Goal: Information Seeking & Learning: Check status

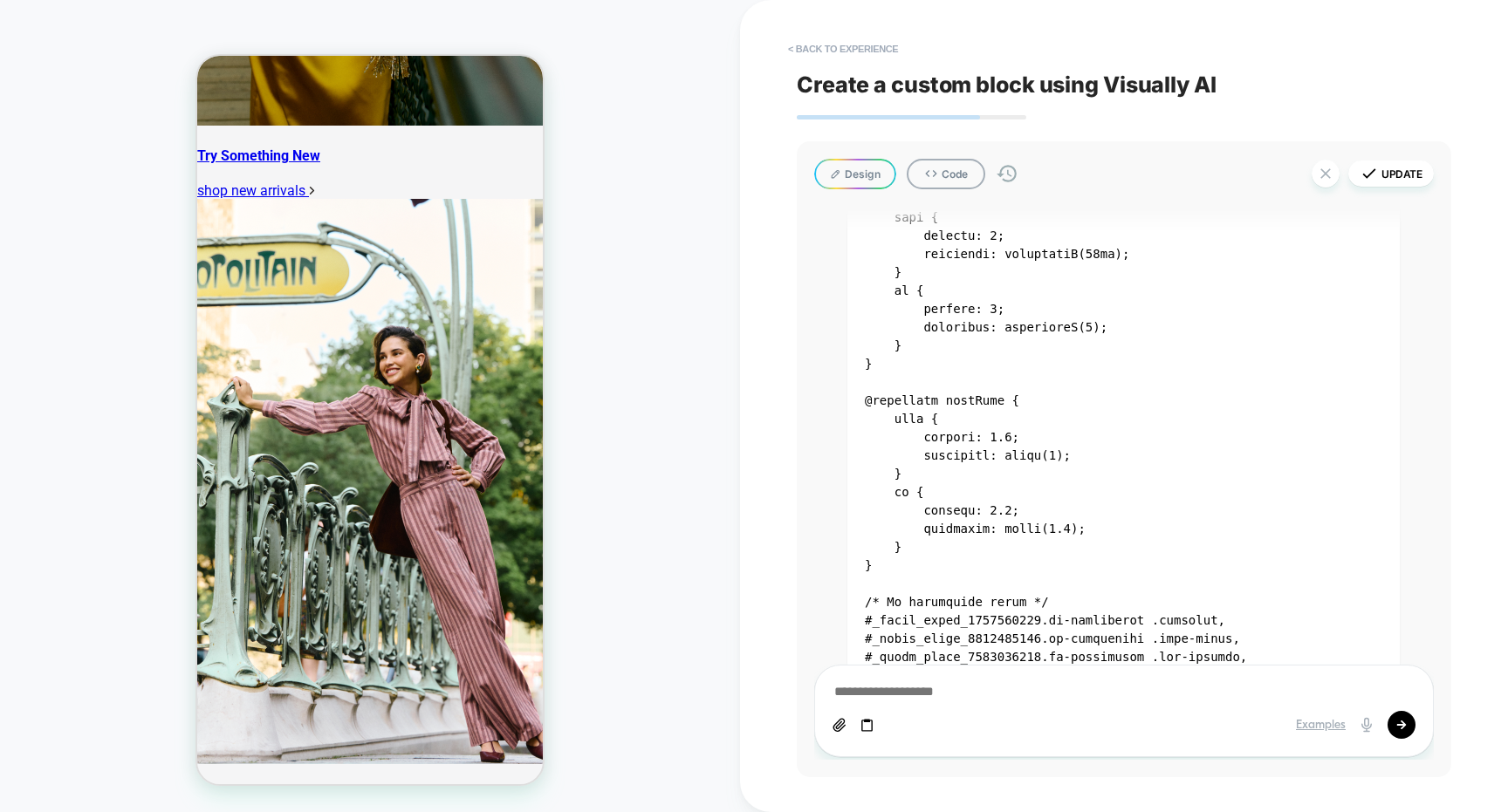
scroll to position [10461, 0]
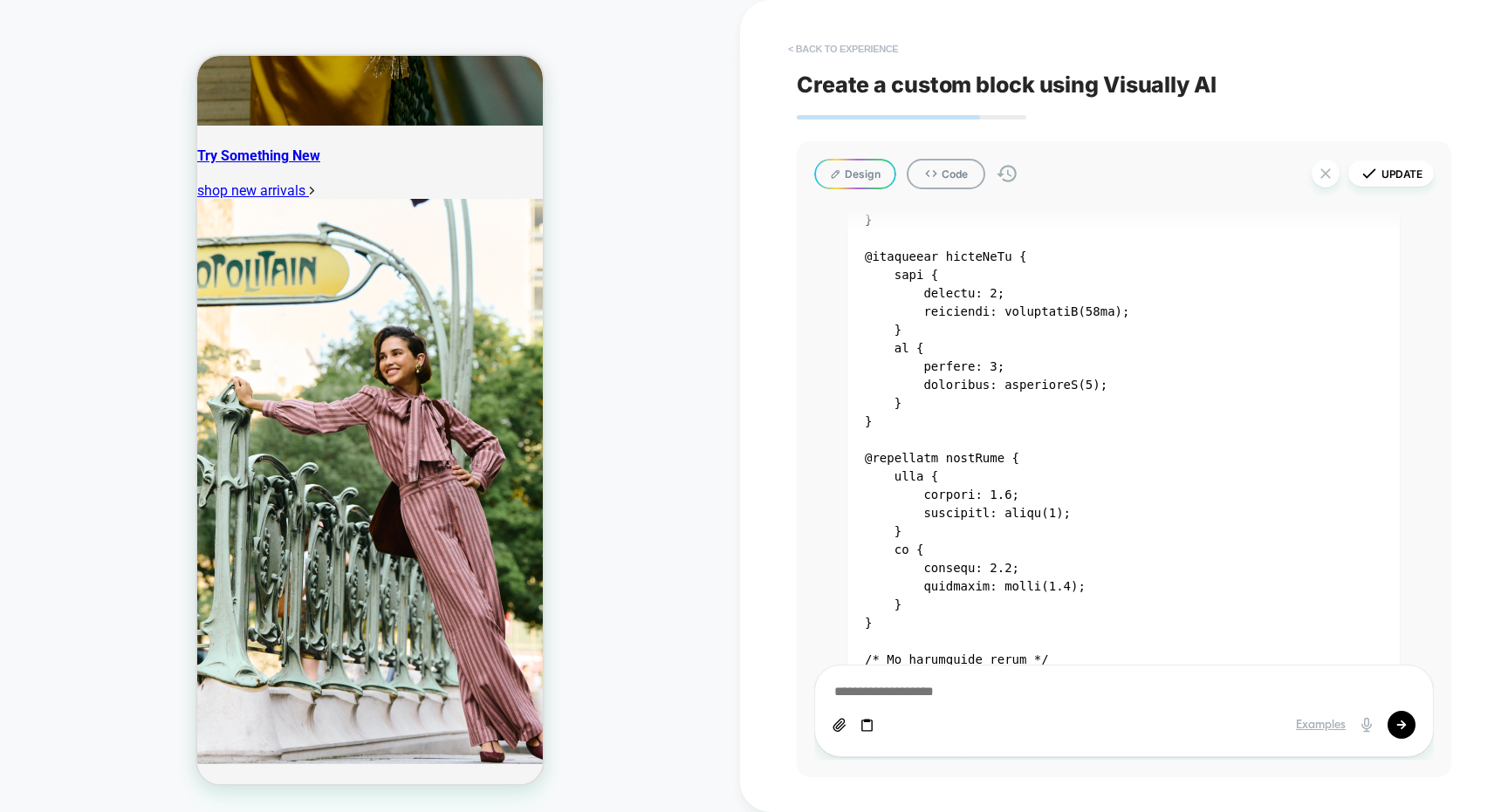
click at [829, 45] on button "< Back to experience" at bounding box center [843, 49] width 127 height 28
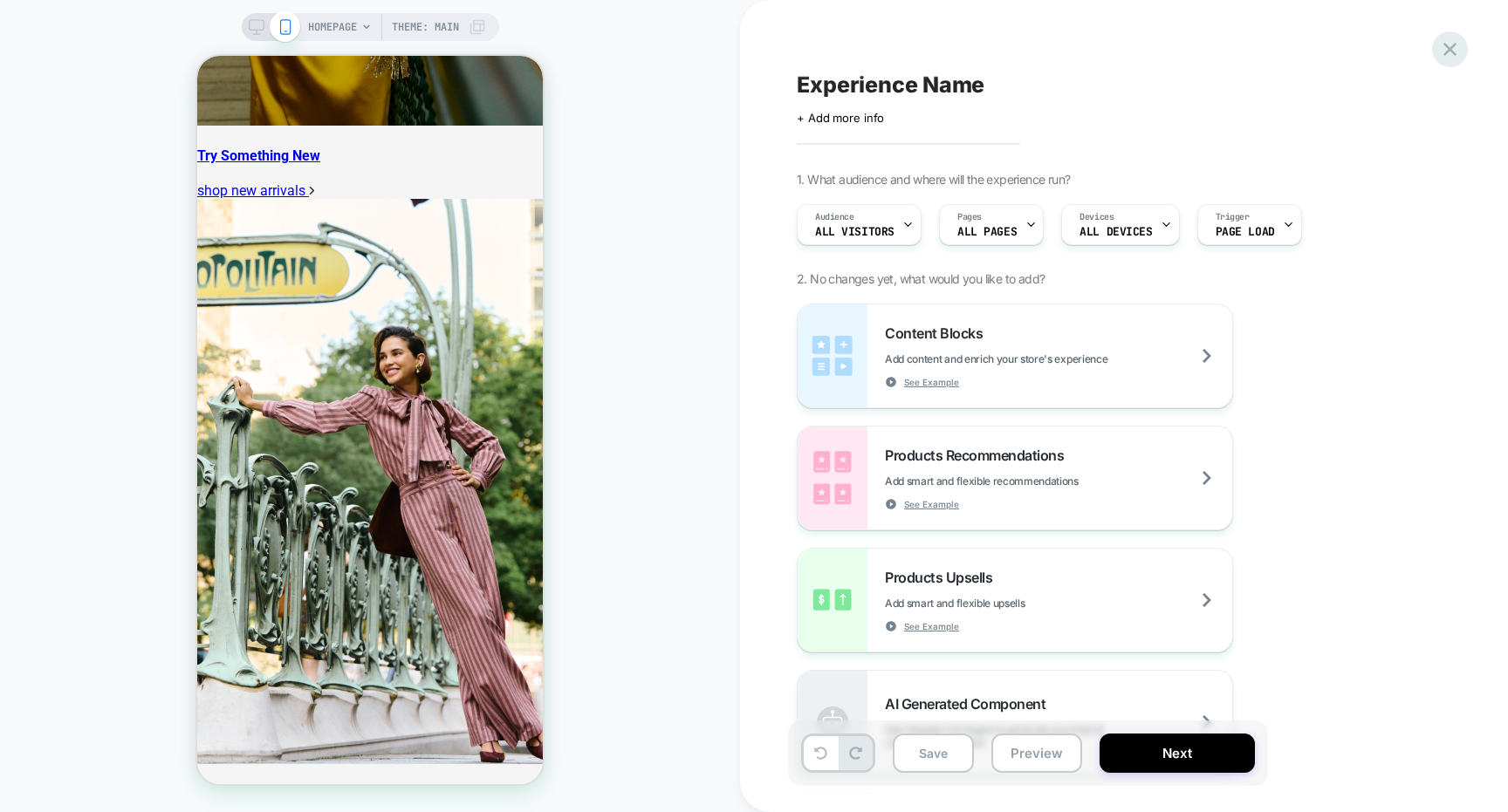
click at [1449, 53] on icon at bounding box center [1449, 49] width 23 height 23
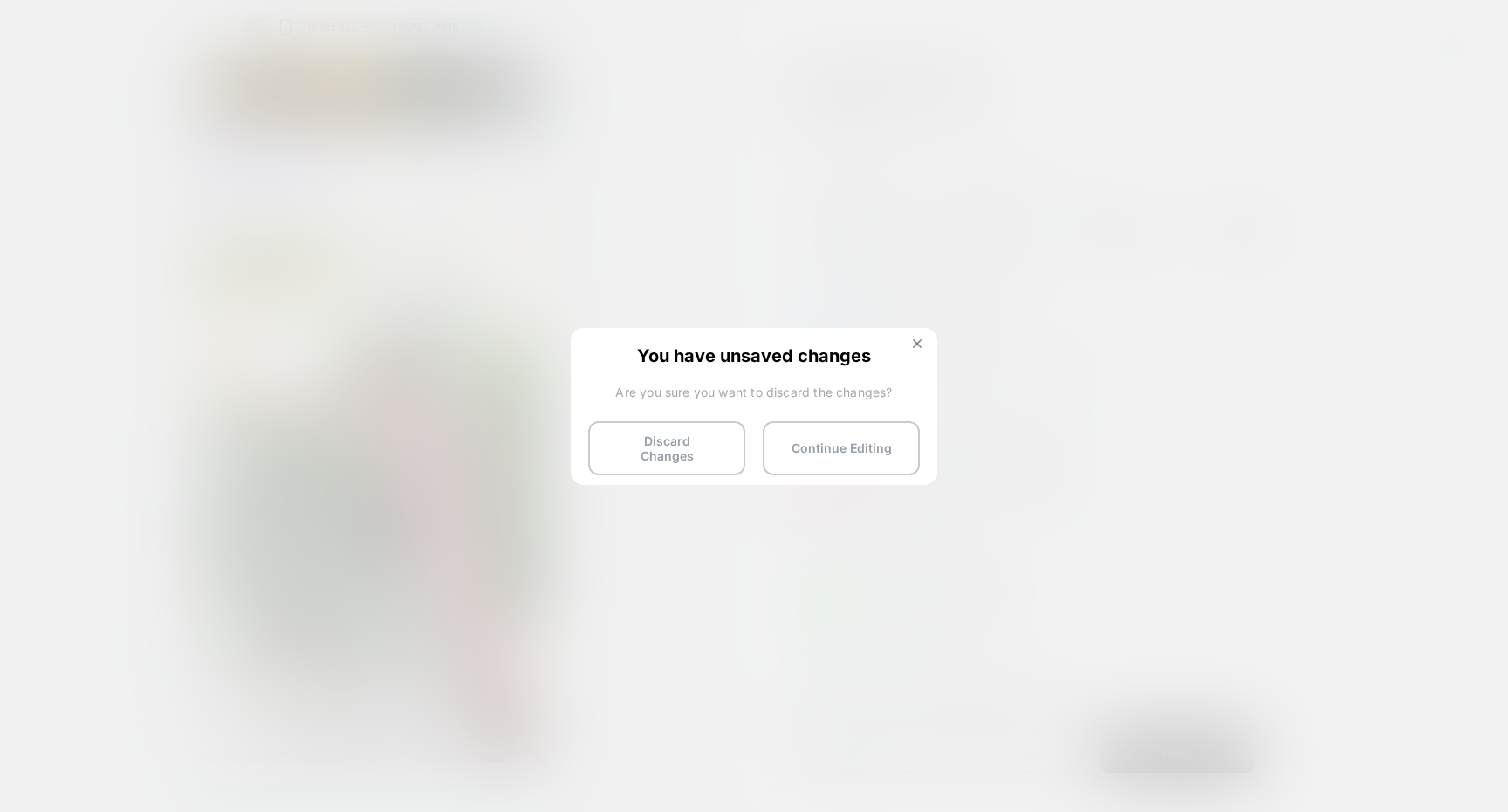
click at [706, 416] on div "You have unsaved changes Are you sure you want to discard the changes? Discard …" at bounding box center [753, 405] width 366 height 155
click at [715, 427] on button "Discard Changes" at bounding box center [667, 449] width 157 height 54
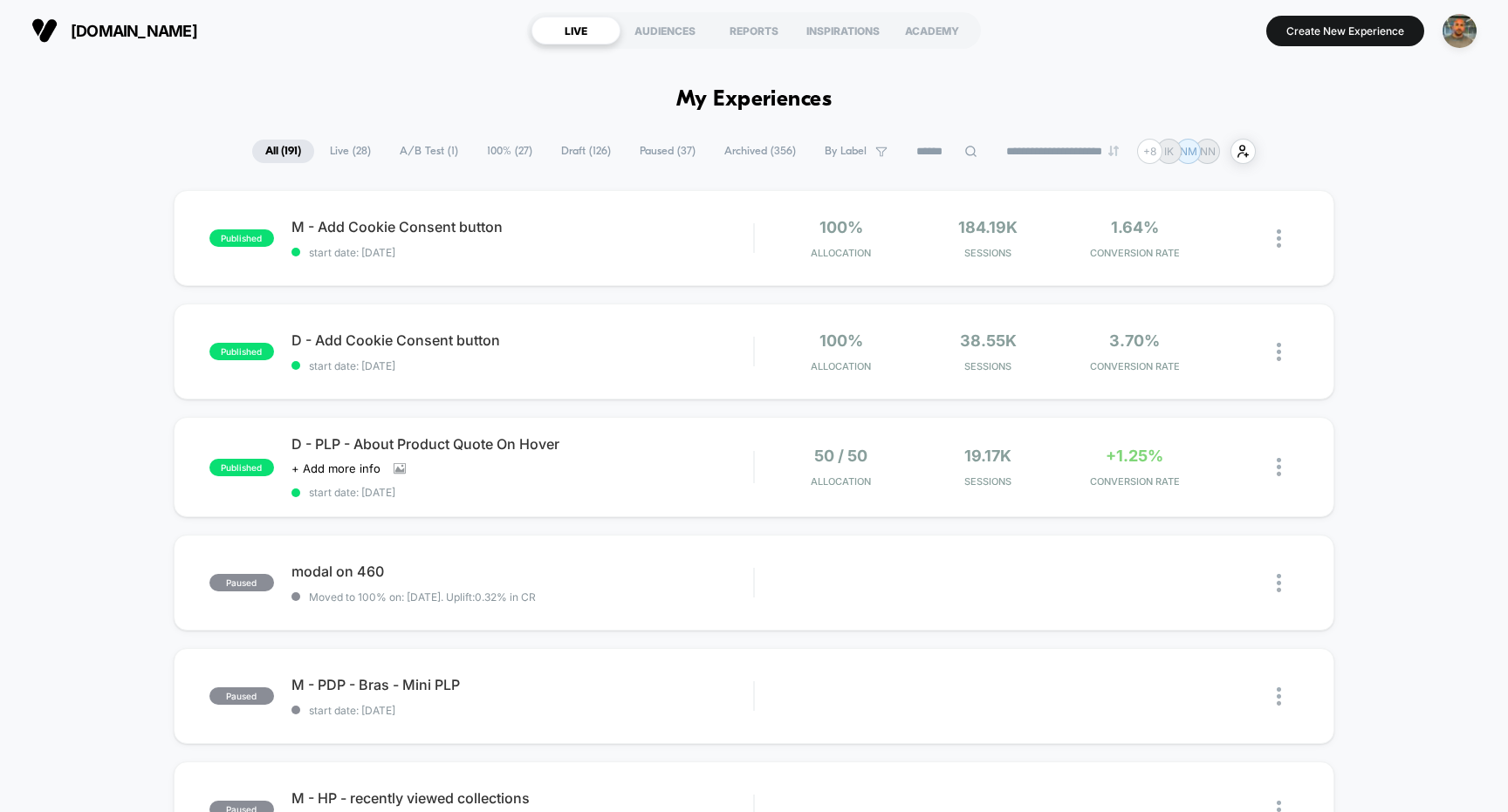
click at [575, 154] on span "Draft ( 126 )" at bounding box center [585, 151] width 76 height 23
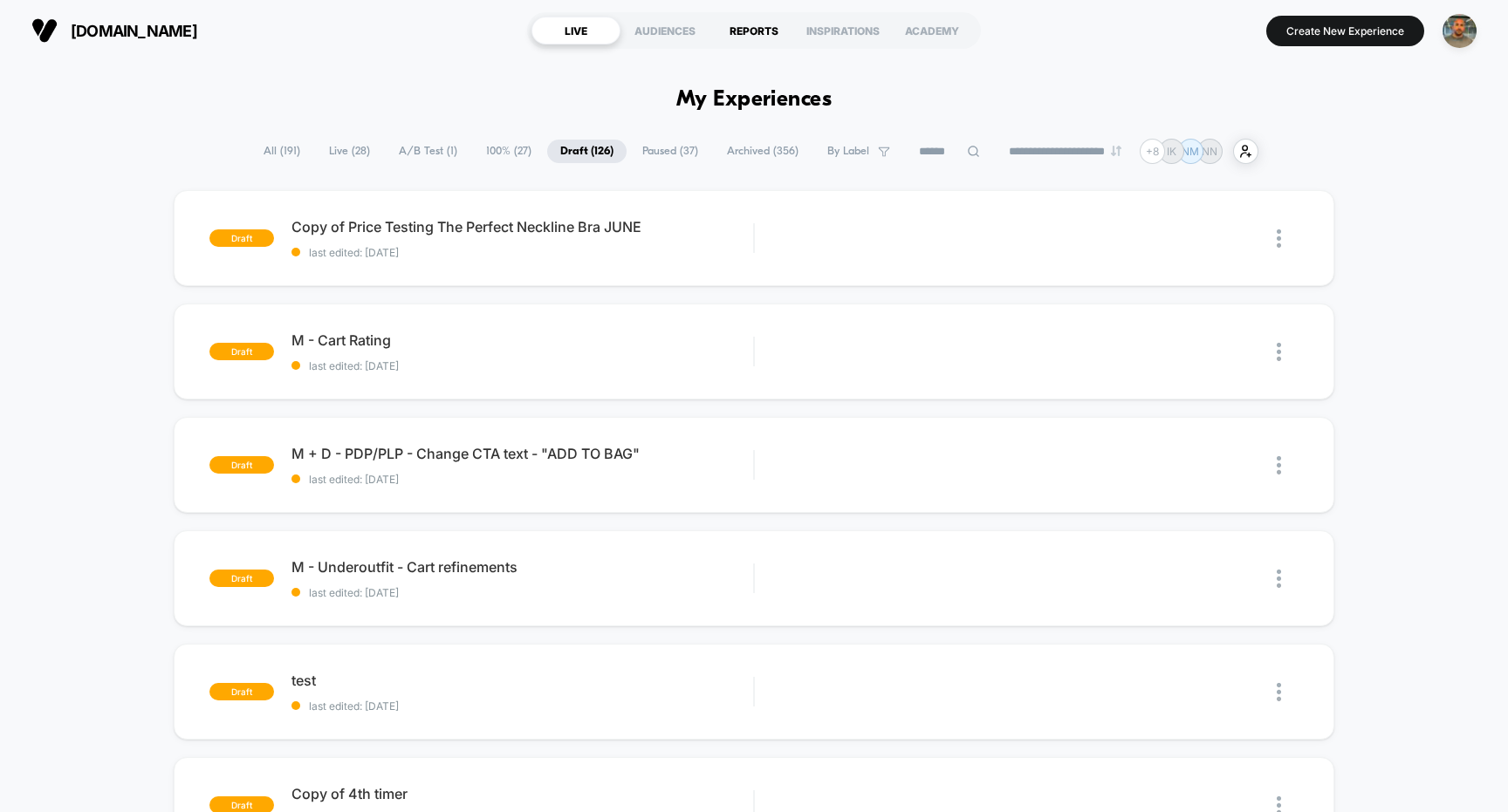
click at [727, 40] on div "REPORTS" at bounding box center [753, 31] width 89 height 28
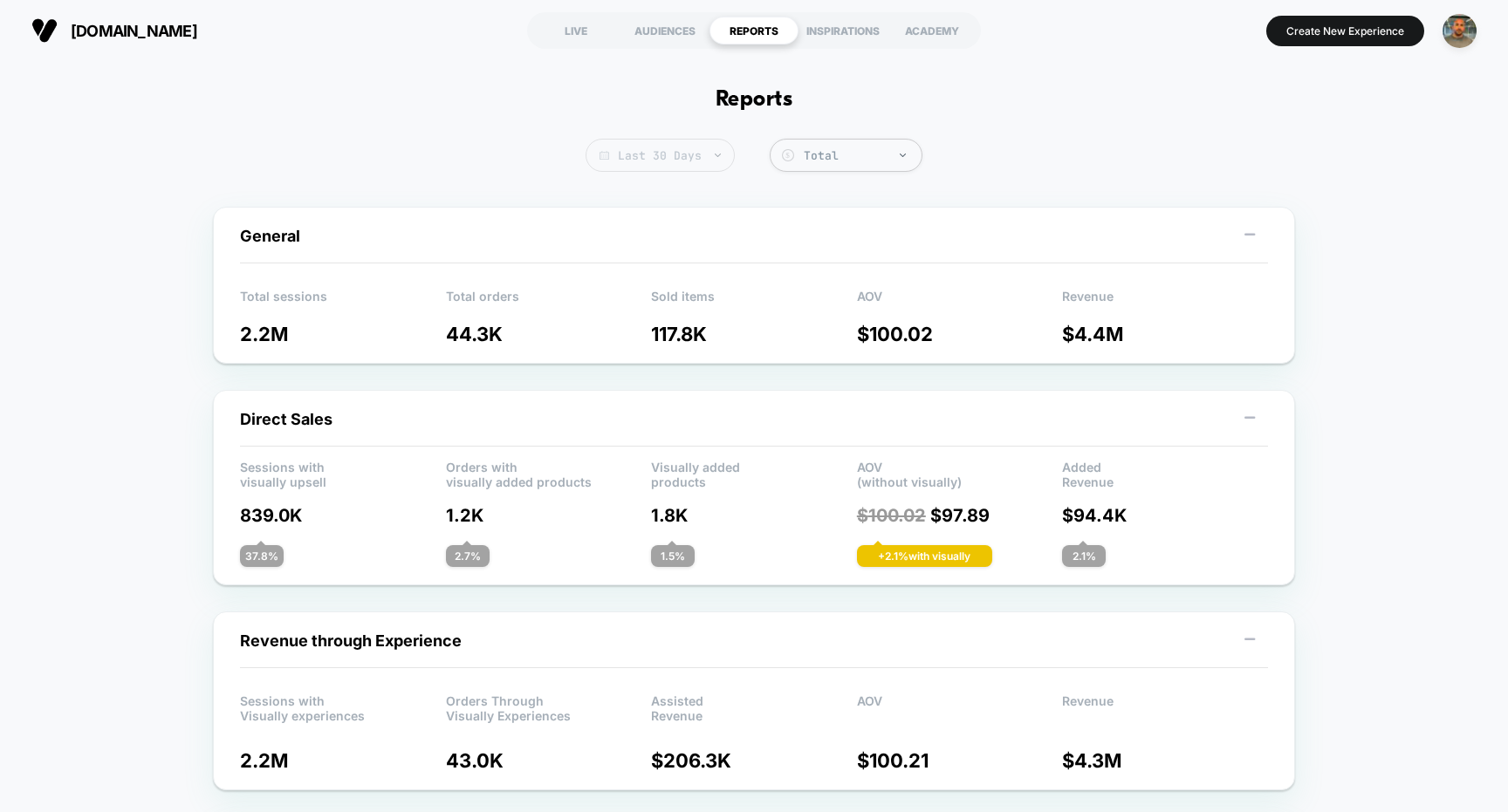
click at [688, 153] on span "Last 30 Days" at bounding box center [659, 155] width 149 height 33
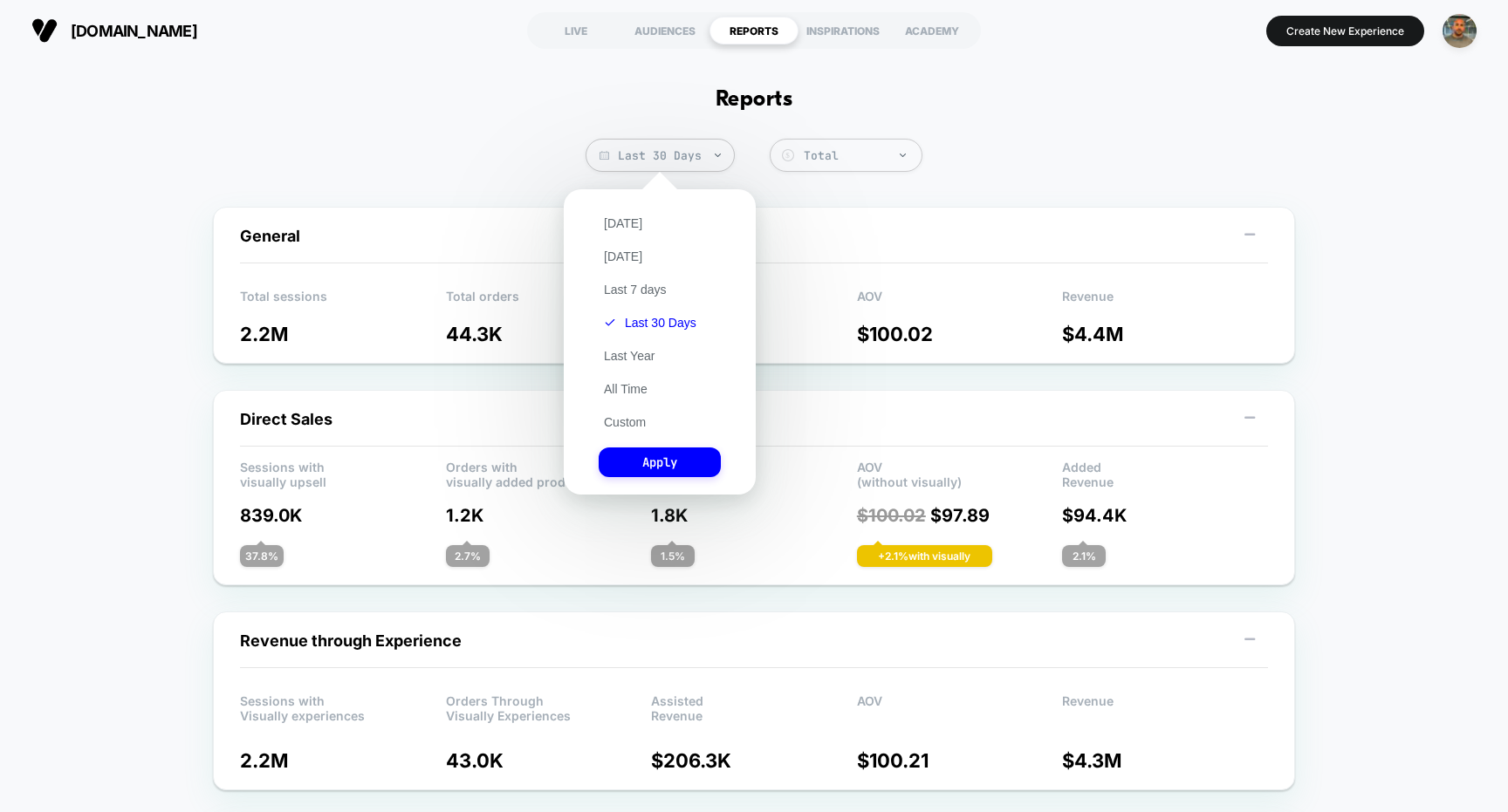
click at [641, 365] on div "Today Yesterday Last 7 days Last 30 Days Last Year All Time Custom Apply" at bounding box center [659, 341] width 174 height 288
click at [641, 361] on button "Last Year" at bounding box center [628, 356] width 61 height 16
click at [645, 457] on button "Apply" at bounding box center [659, 463] width 122 height 30
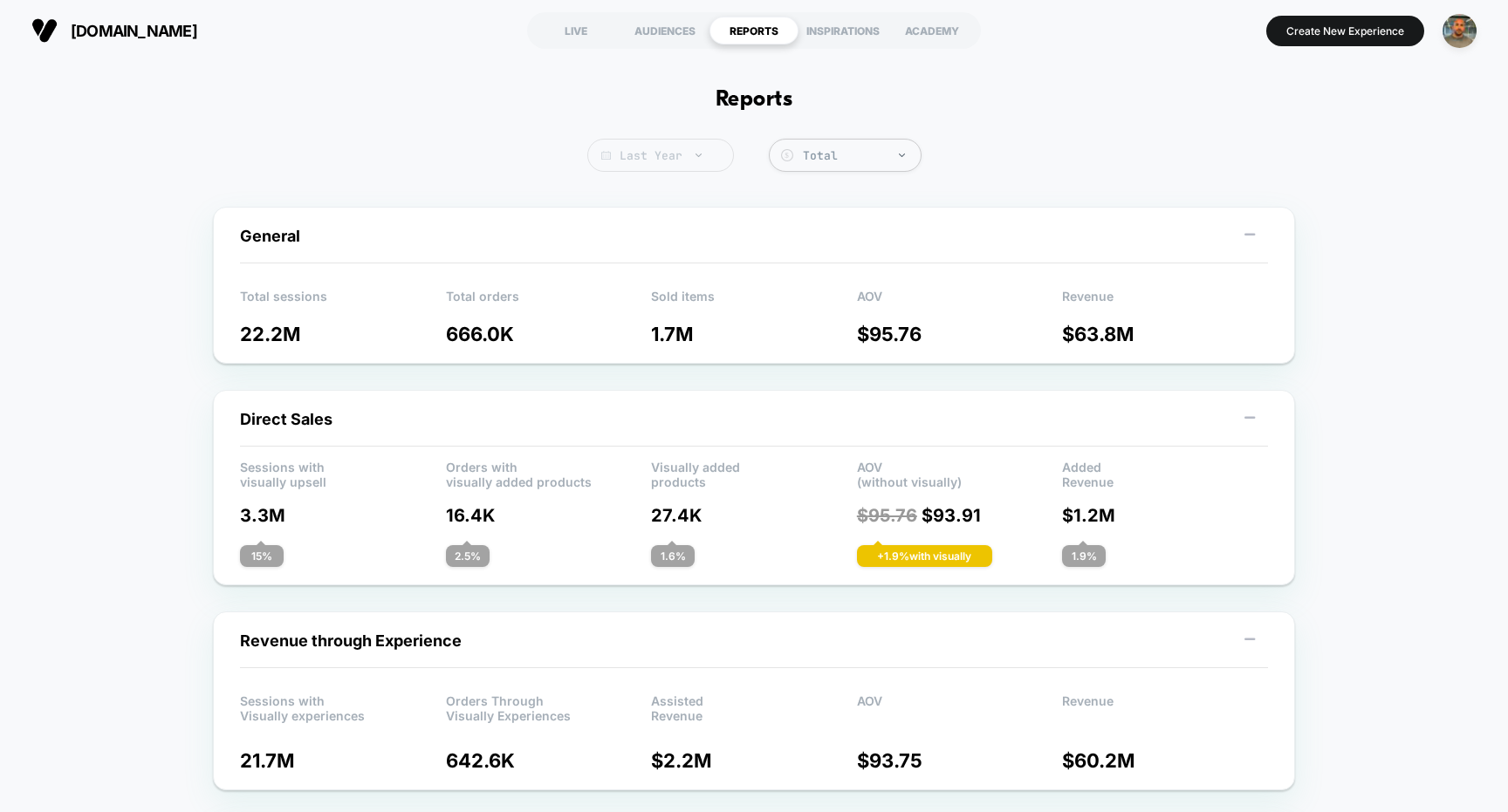
click at [698, 164] on span "Last Year" at bounding box center [660, 155] width 146 height 33
select select "*"
select select "****"
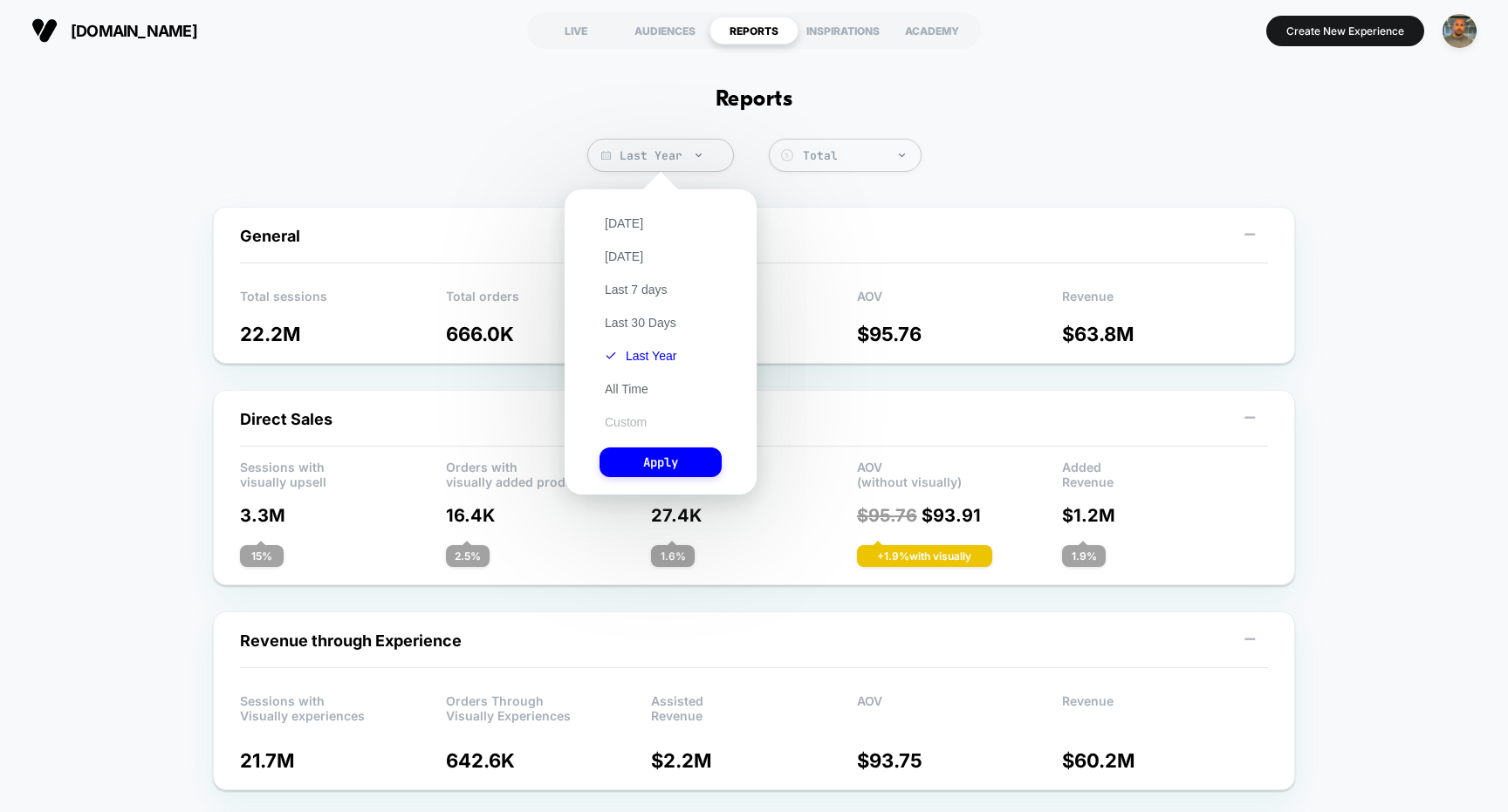
click at [628, 425] on button "Custom" at bounding box center [626, 421] width 52 height 16
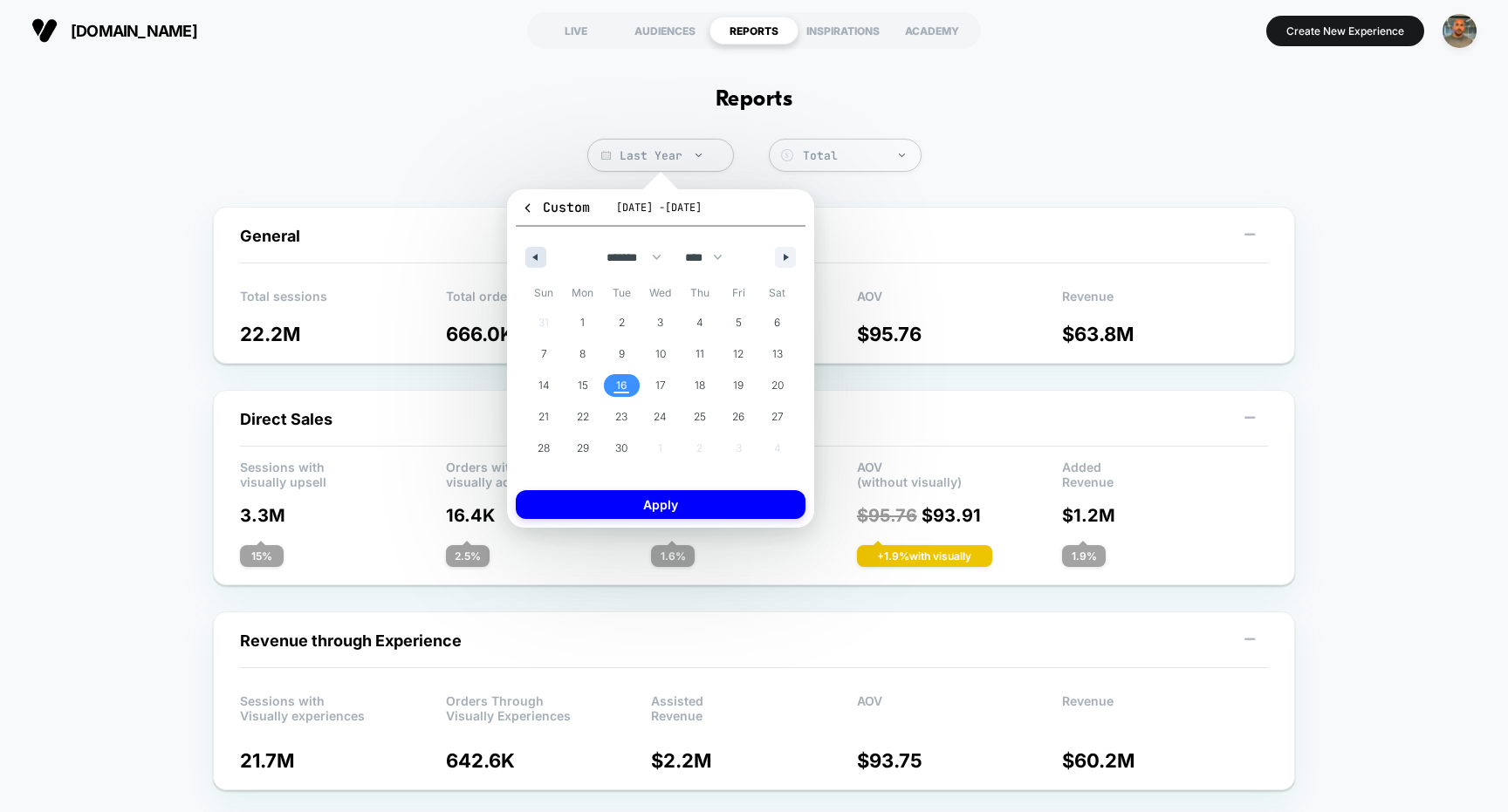
click at [536, 265] on button "button" at bounding box center [536, 258] width 21 height 21
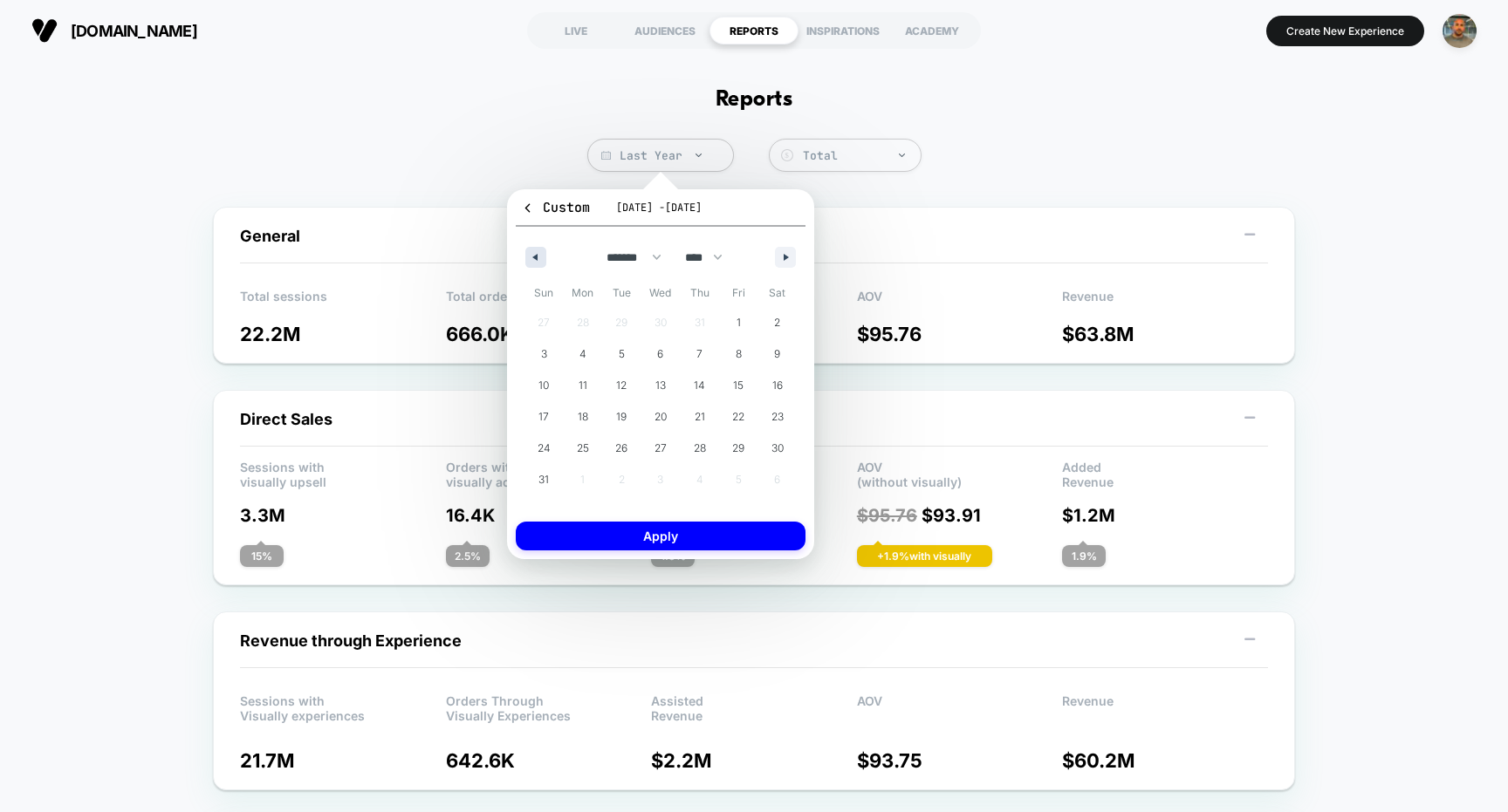
click at [536, 265] on button "button" at bounding box center [536, 258] width 21 height 21
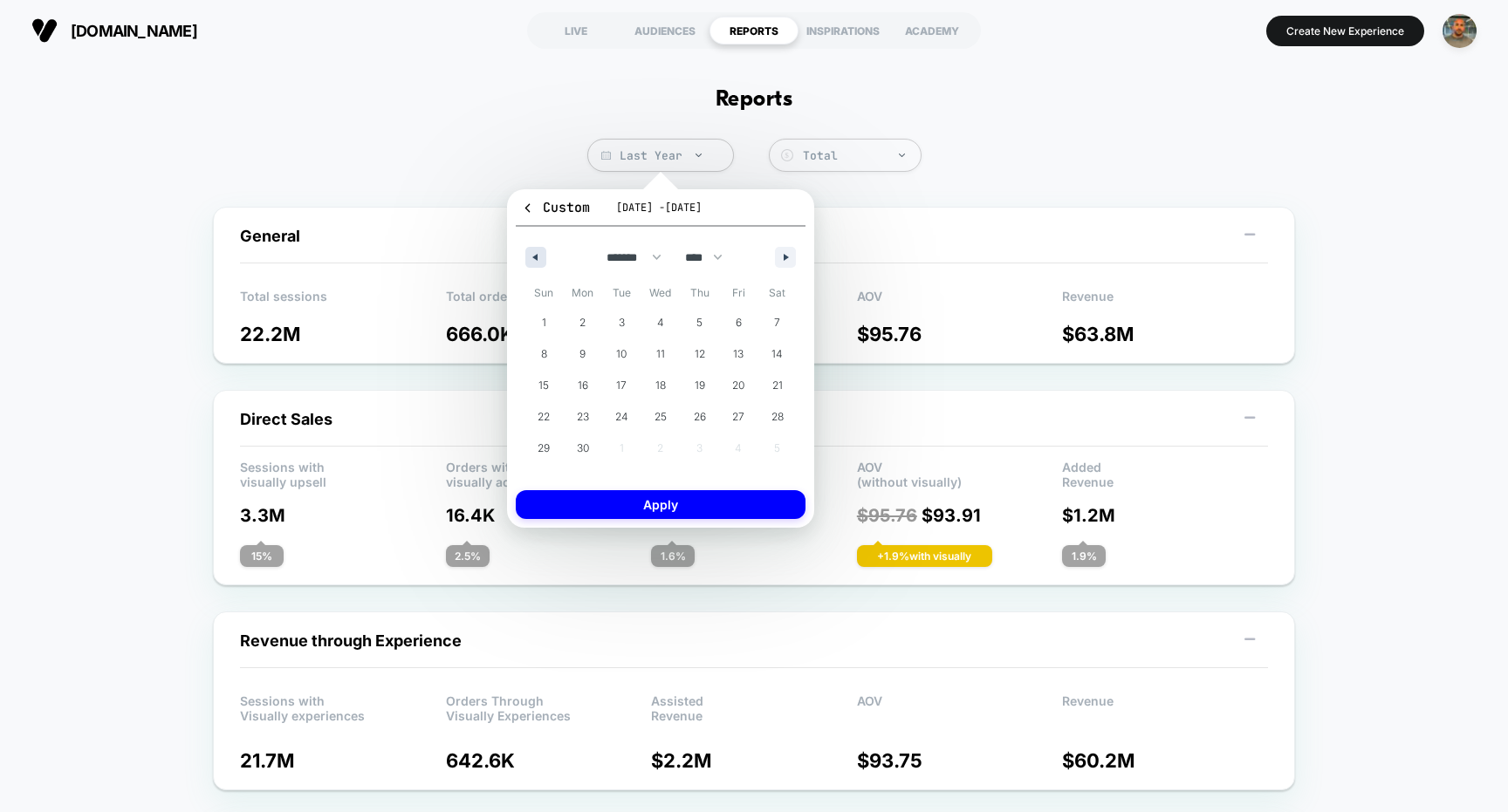
click at [536, 265] on button "button" at bounding box center [536, 258] width 21 height 21
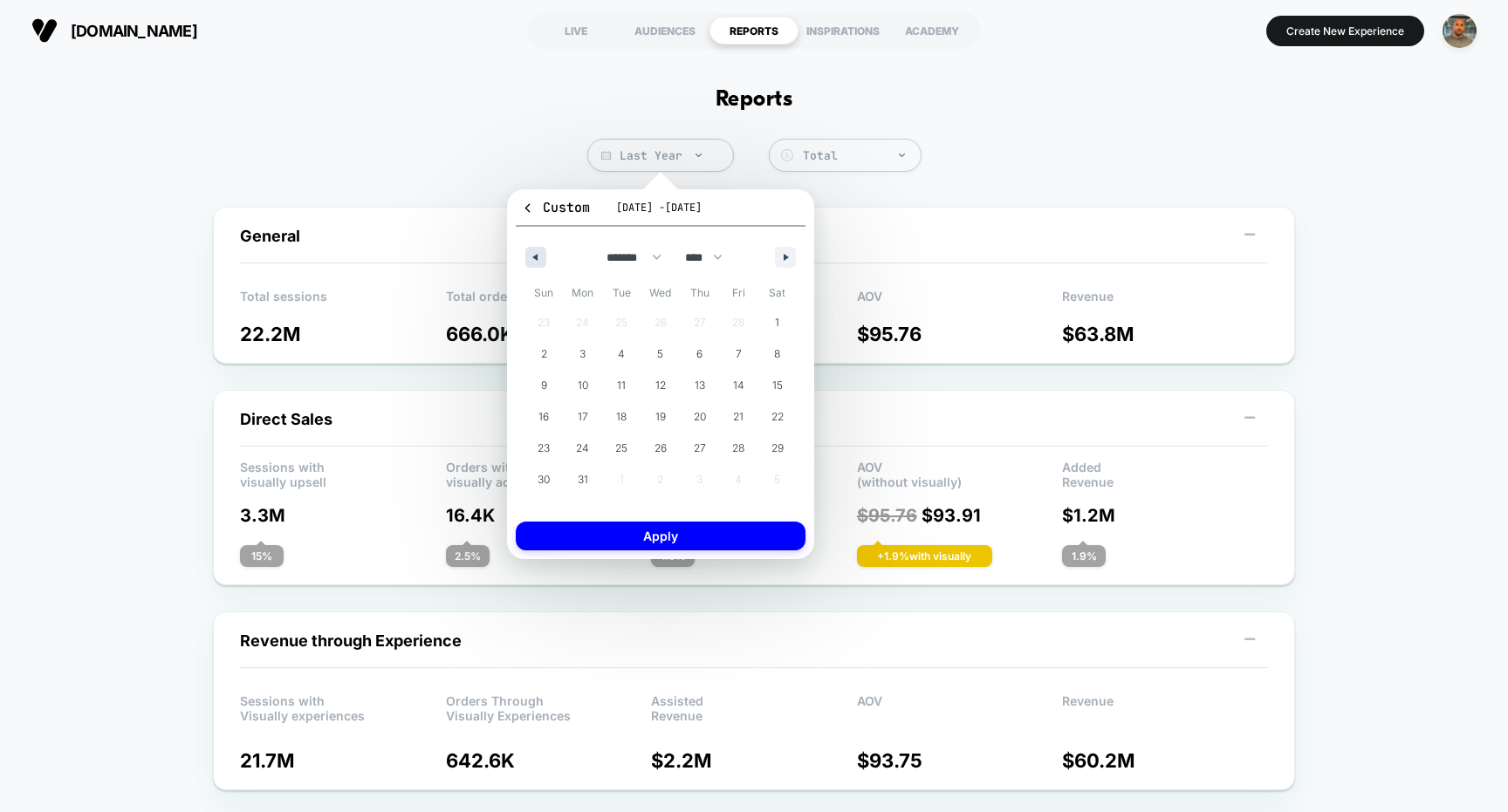
click at [536, 265] on button "button" at bounding box center [536, 258] width 21 height 21
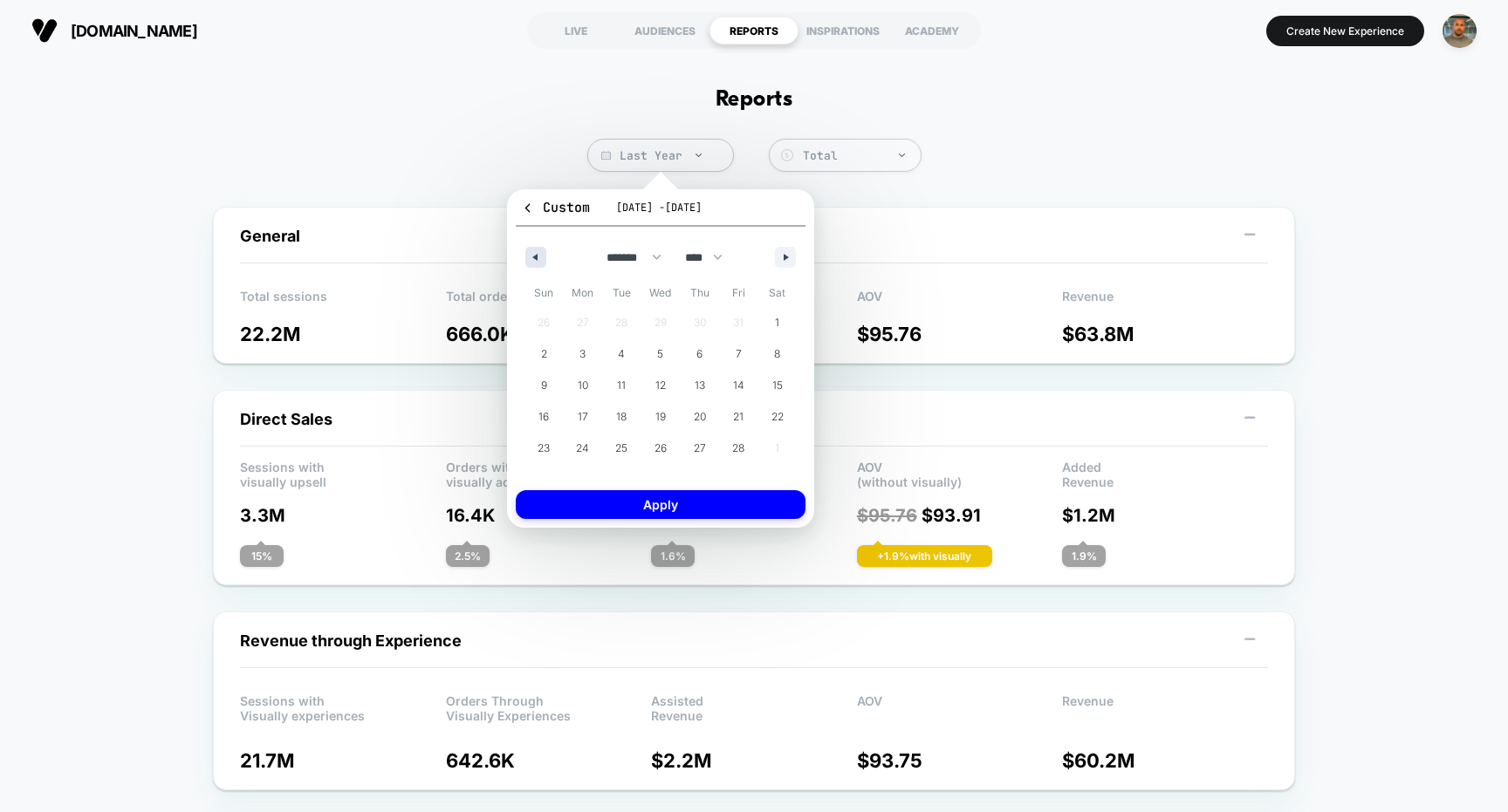
click at [536, 265] on button "button" at bounding box center [536, 258] width 21 height 21
select select "**"
select select "****"
click at [536, 265] on button "button" at bounding box center [536, 258] width 21 height 21
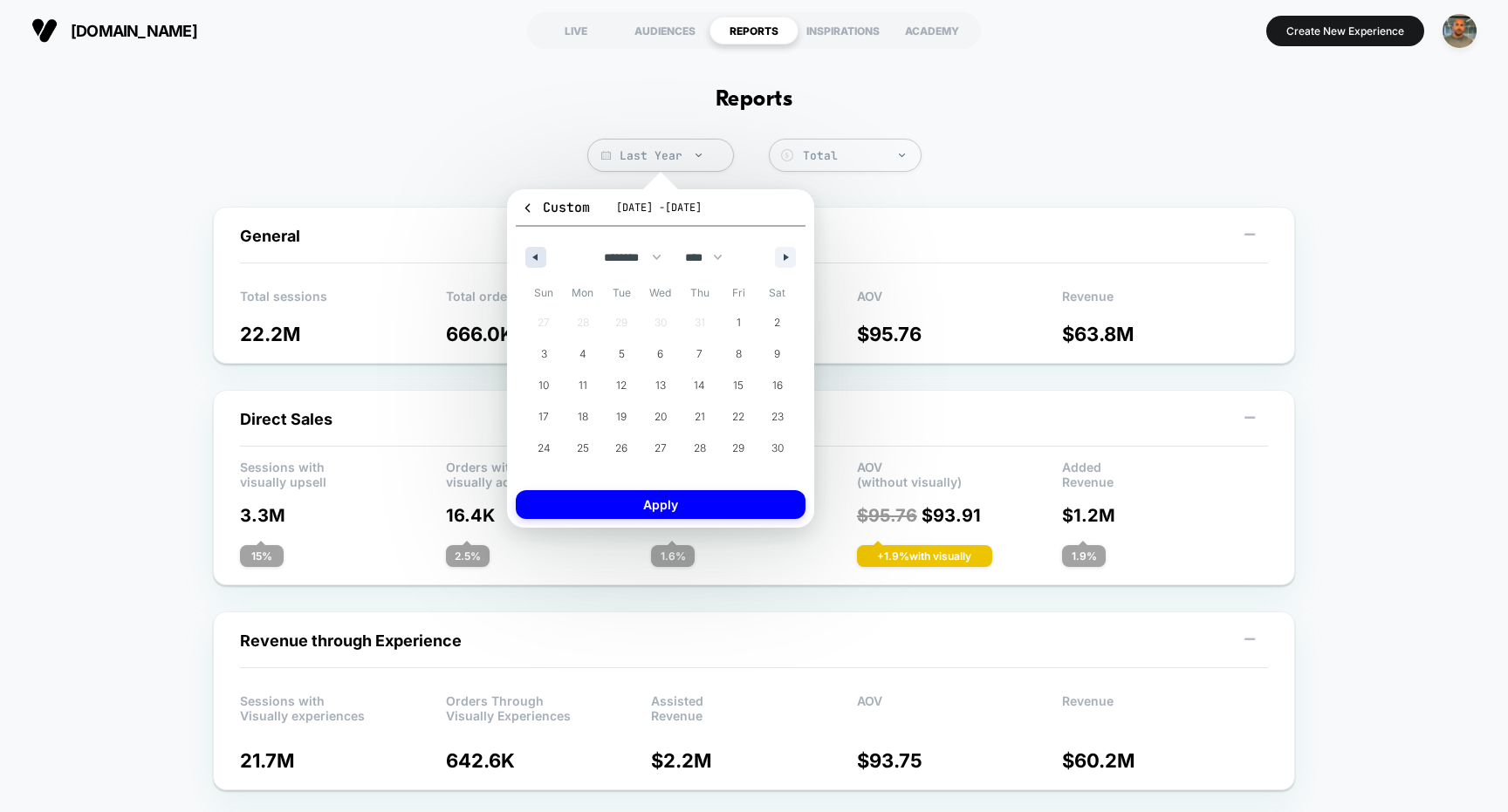
click at [536, 265] on button "button" at bounding box center [536, 258] width 21 height 21
click at [695, 332] on span "1" at bounding box center [700, 323] width 39 height 22
click at [787, 252] on button "button" at bounding box center [785, 258] width 21 height 21
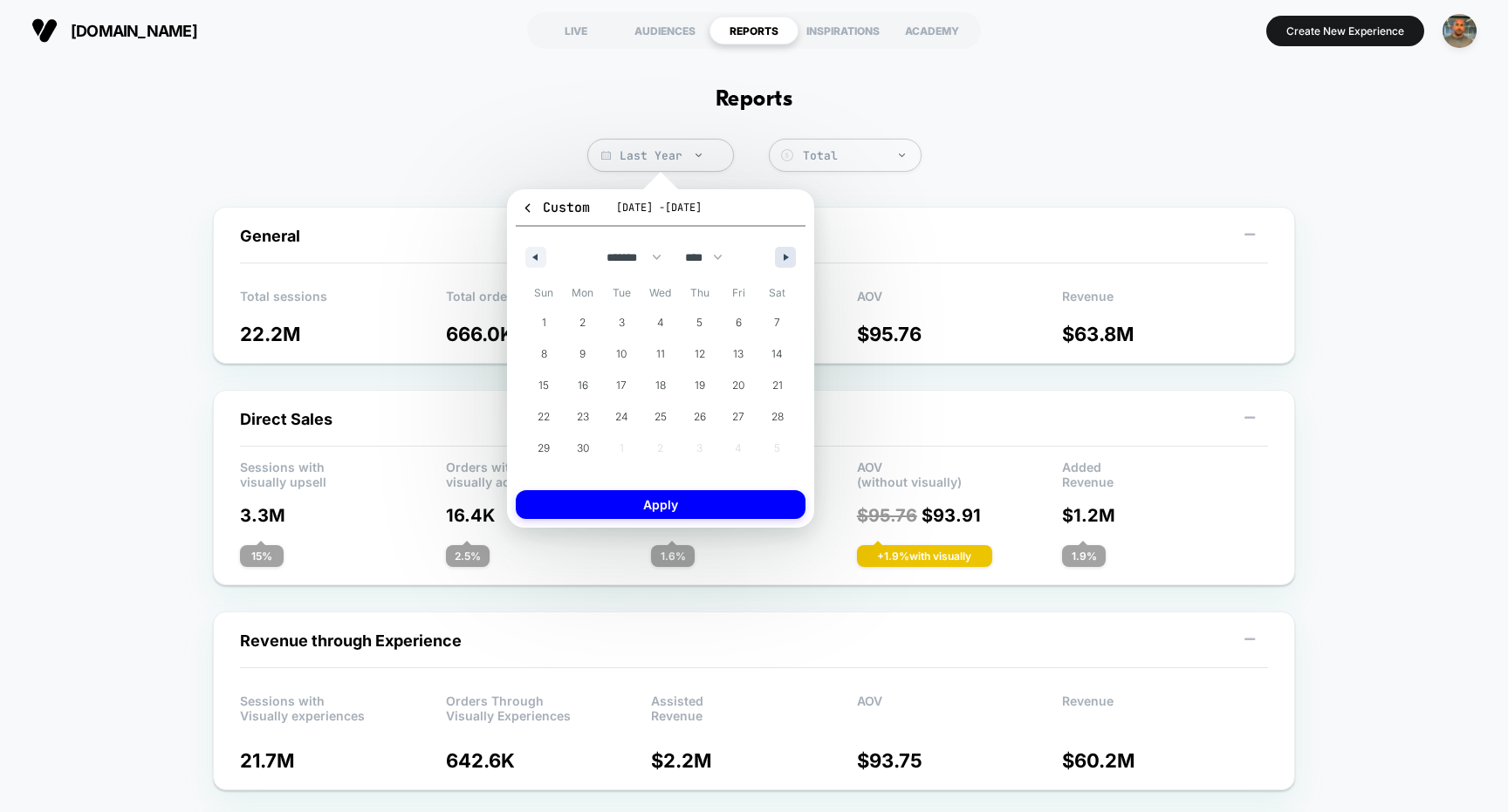
click at [787, 252] on button "button" at bounding box center [785, 258] width 21 height 21
select select "*"
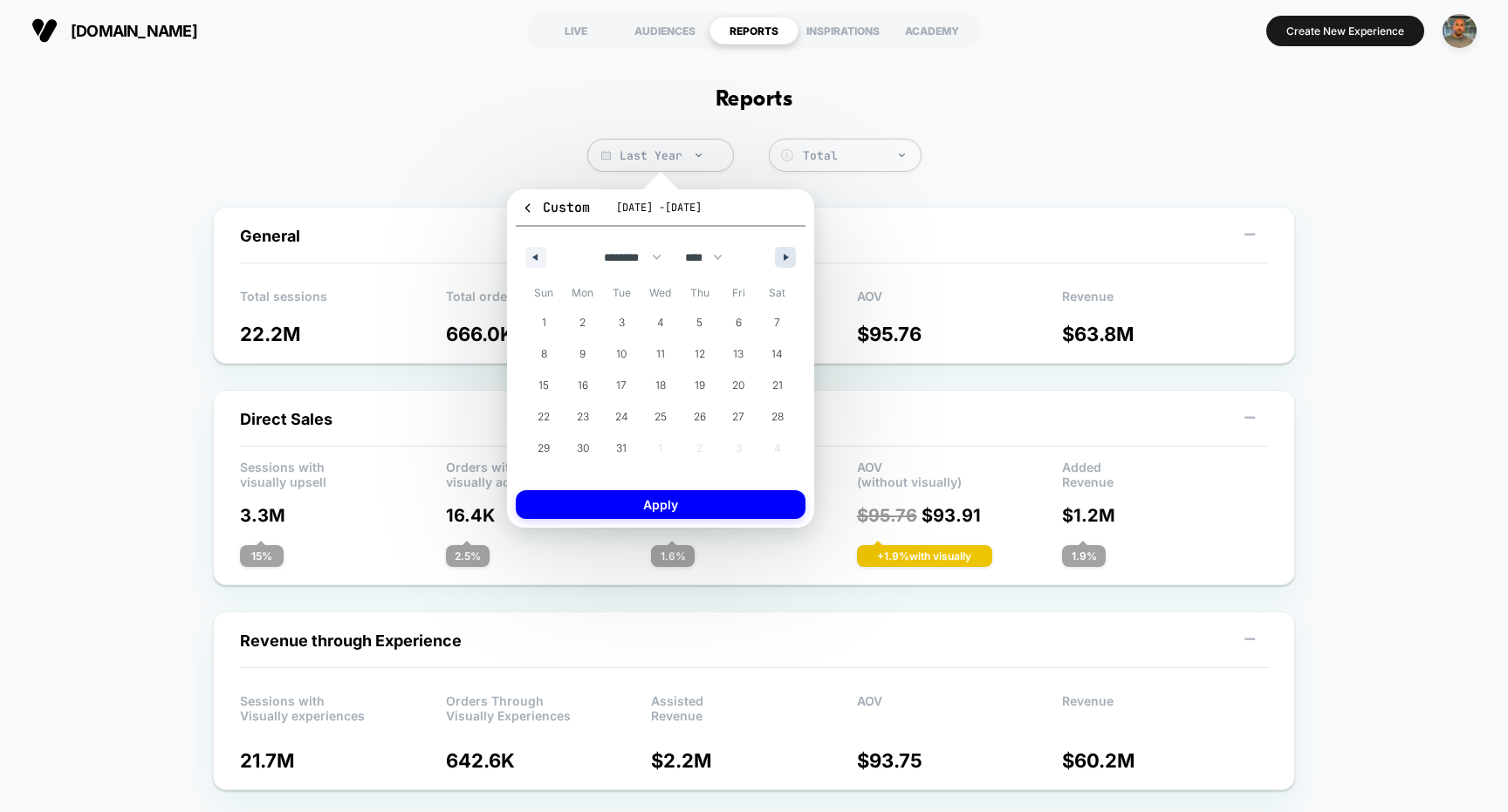
select select "****"
click at [787, 252] on button "button" at bounding box center [785, 258] width 21 height 21
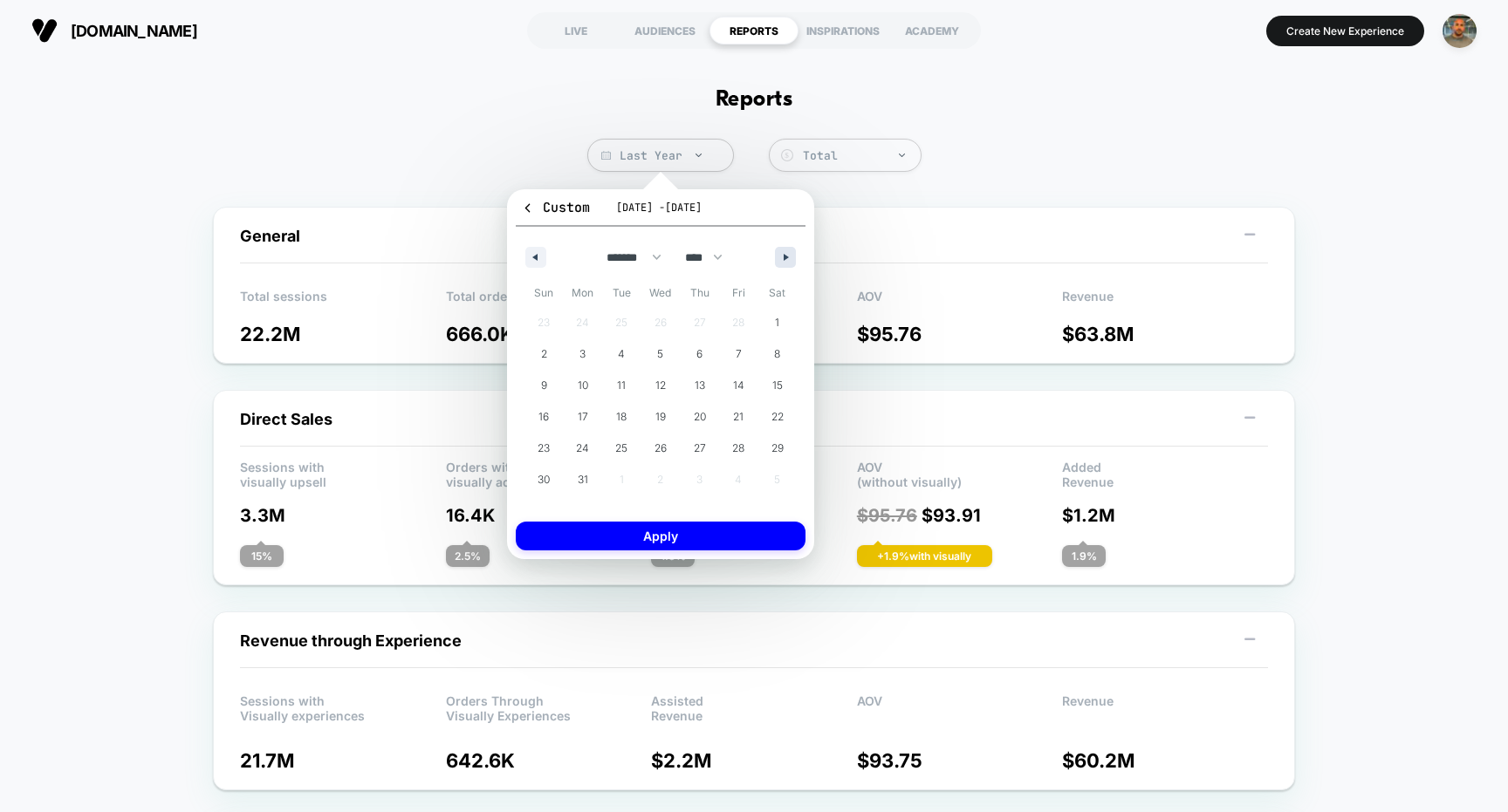
click at [787, 252] on button "button" at bounding box center [785, 258] width 21 height 21
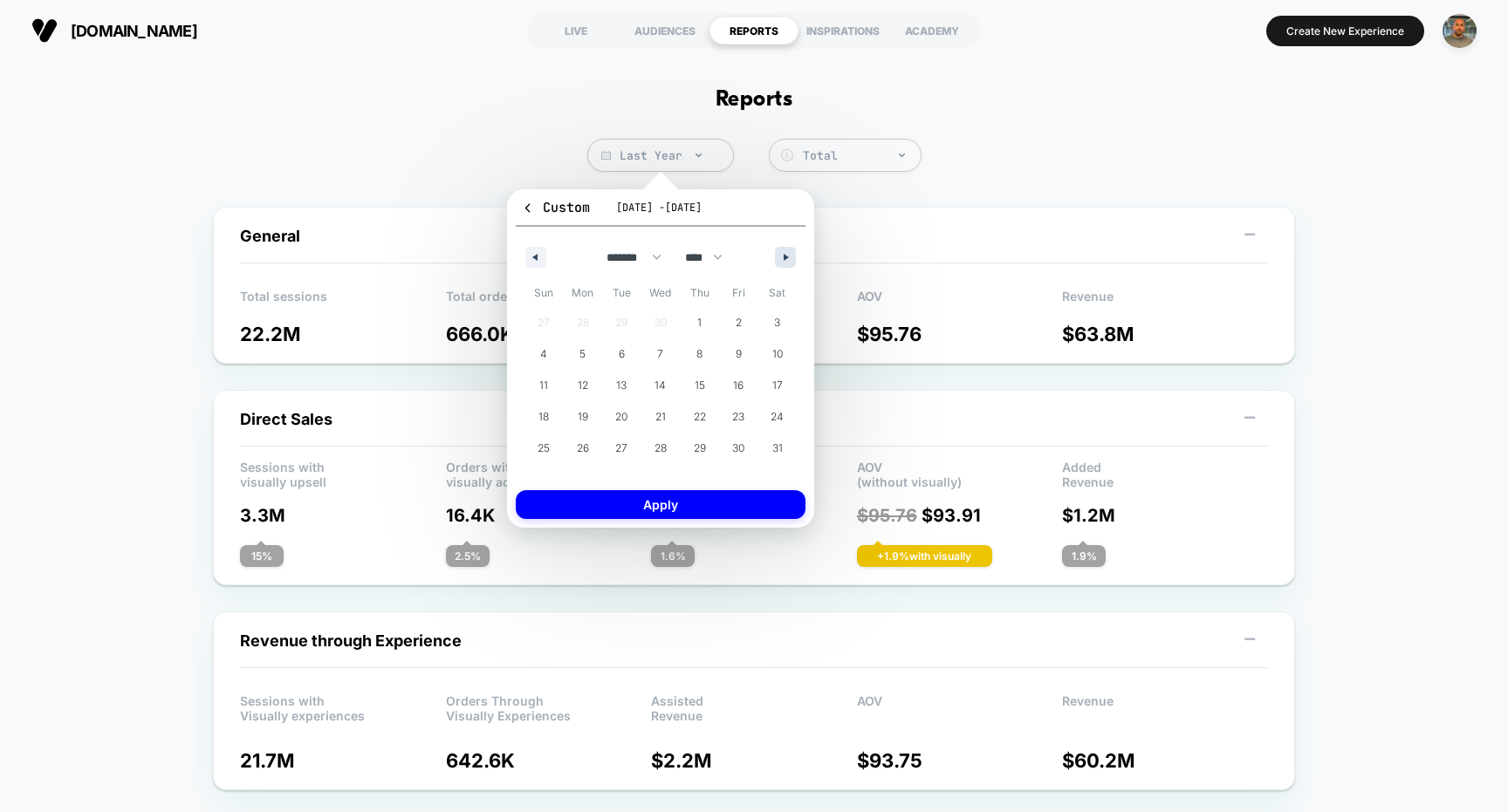
click at [787, 252] on button "button" at bounding box center [785, 258] width 21 height 21
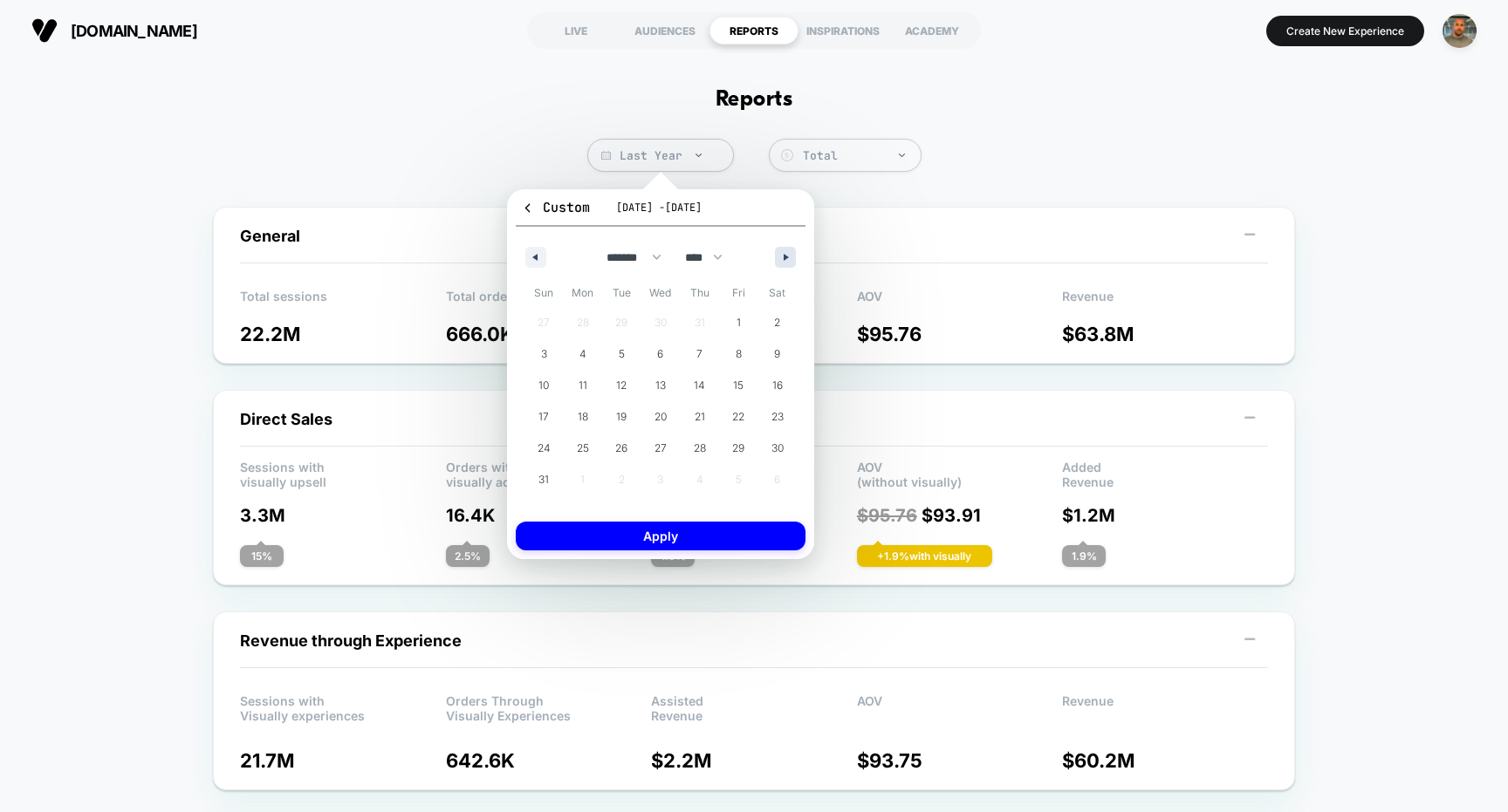
click at [787, 252] on button "button" at bounding box center [785, 258] width 21 height 21
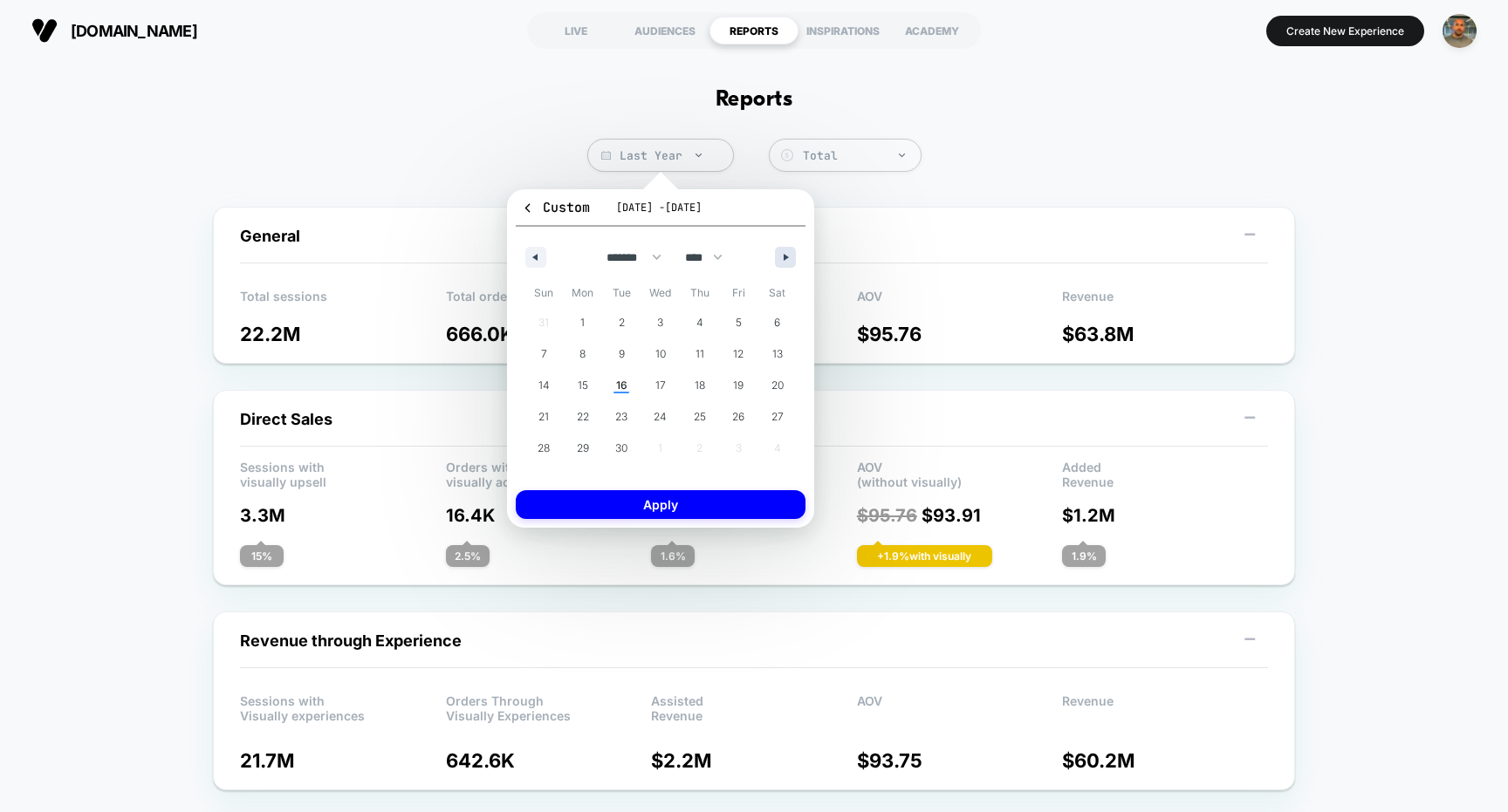
click at [787, 252] on button "button" at bounding box center [785, 258] width 21 height 21
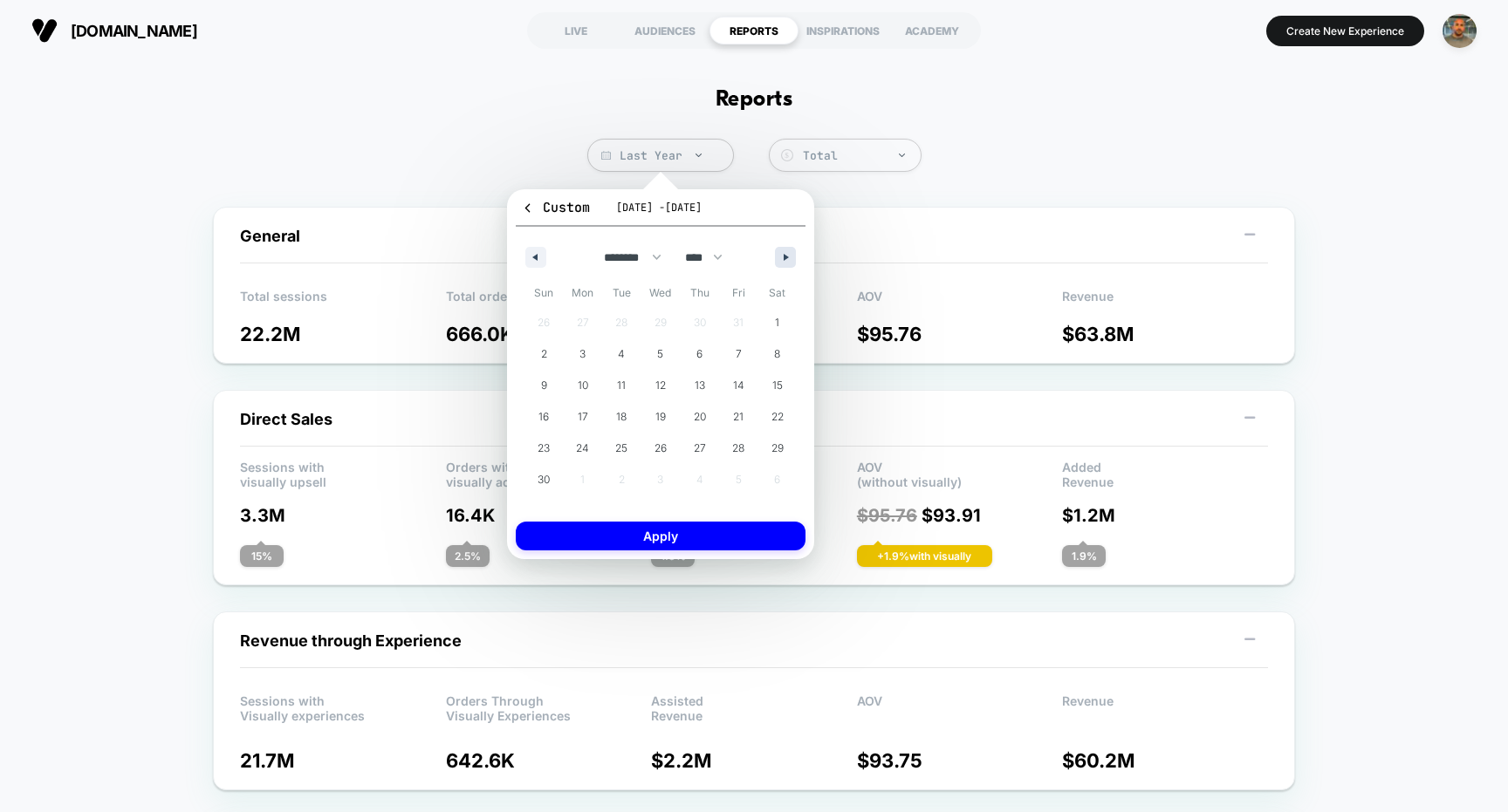
click at [787, 252] on button "button" at bounding box center [785, 258] width 21 height 21
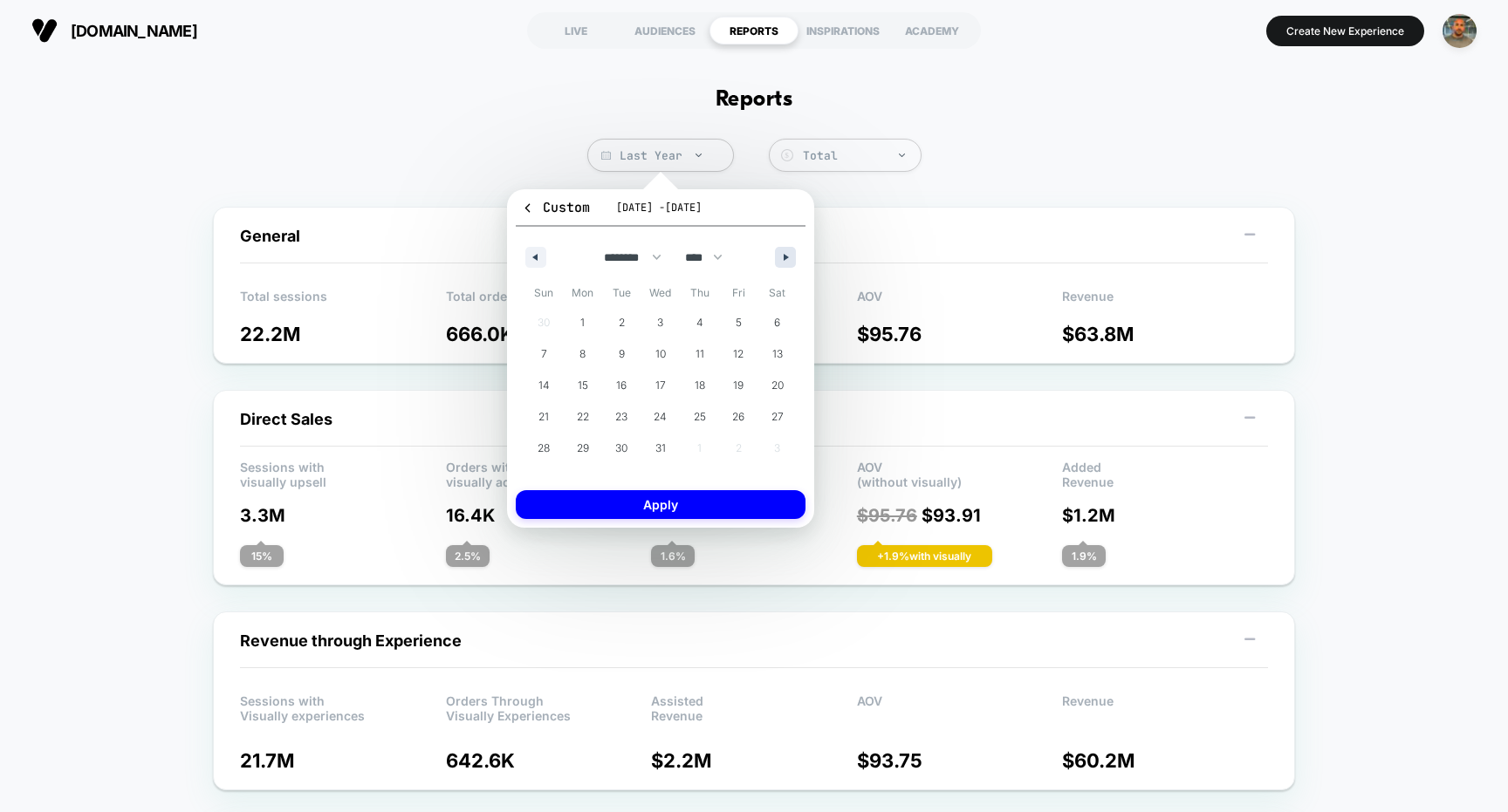
click at [787, 252] on button "button" at bounding box center [785, 258] width 21 height 21
select select "*"
select select "****"
click at [787, 252] on button "button" at bounding box center [785, 258] width 21 height 21
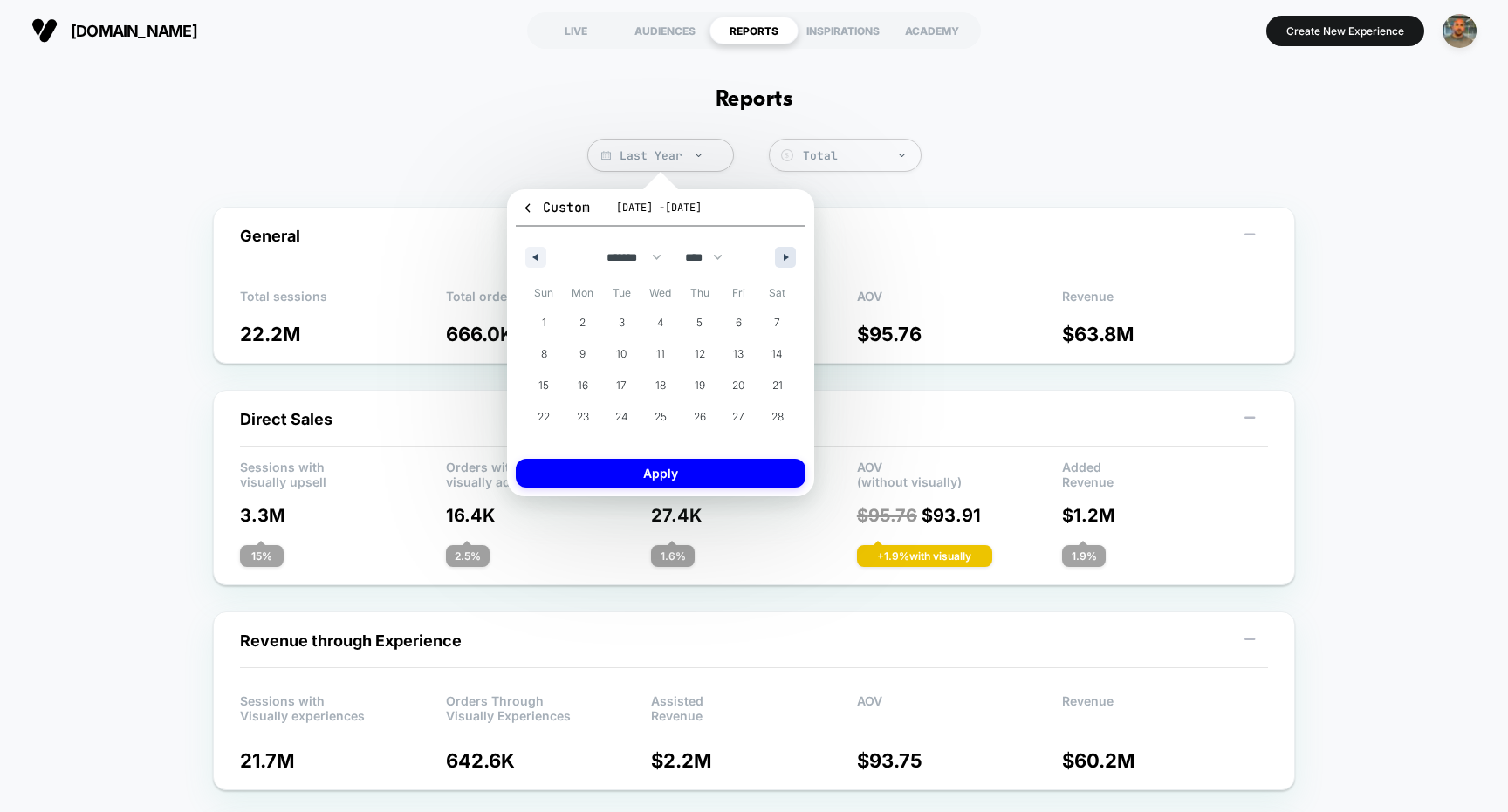
click at [786, 254] on icon "button" at bounding box center [788, 257] width 8 height 7
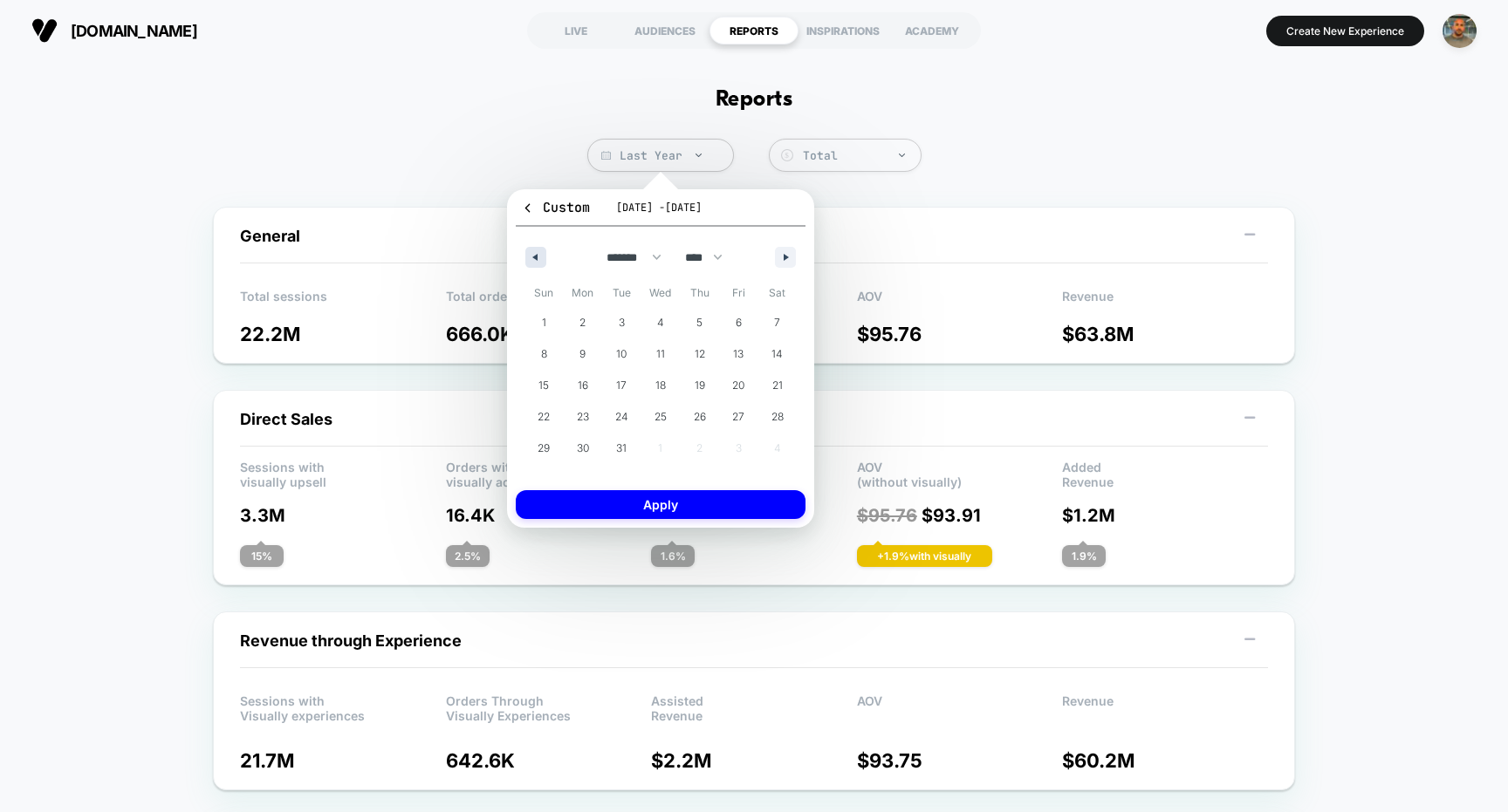
click at [534, 256] on icon "button" at bounding box center [533, 257] width 8 height 7
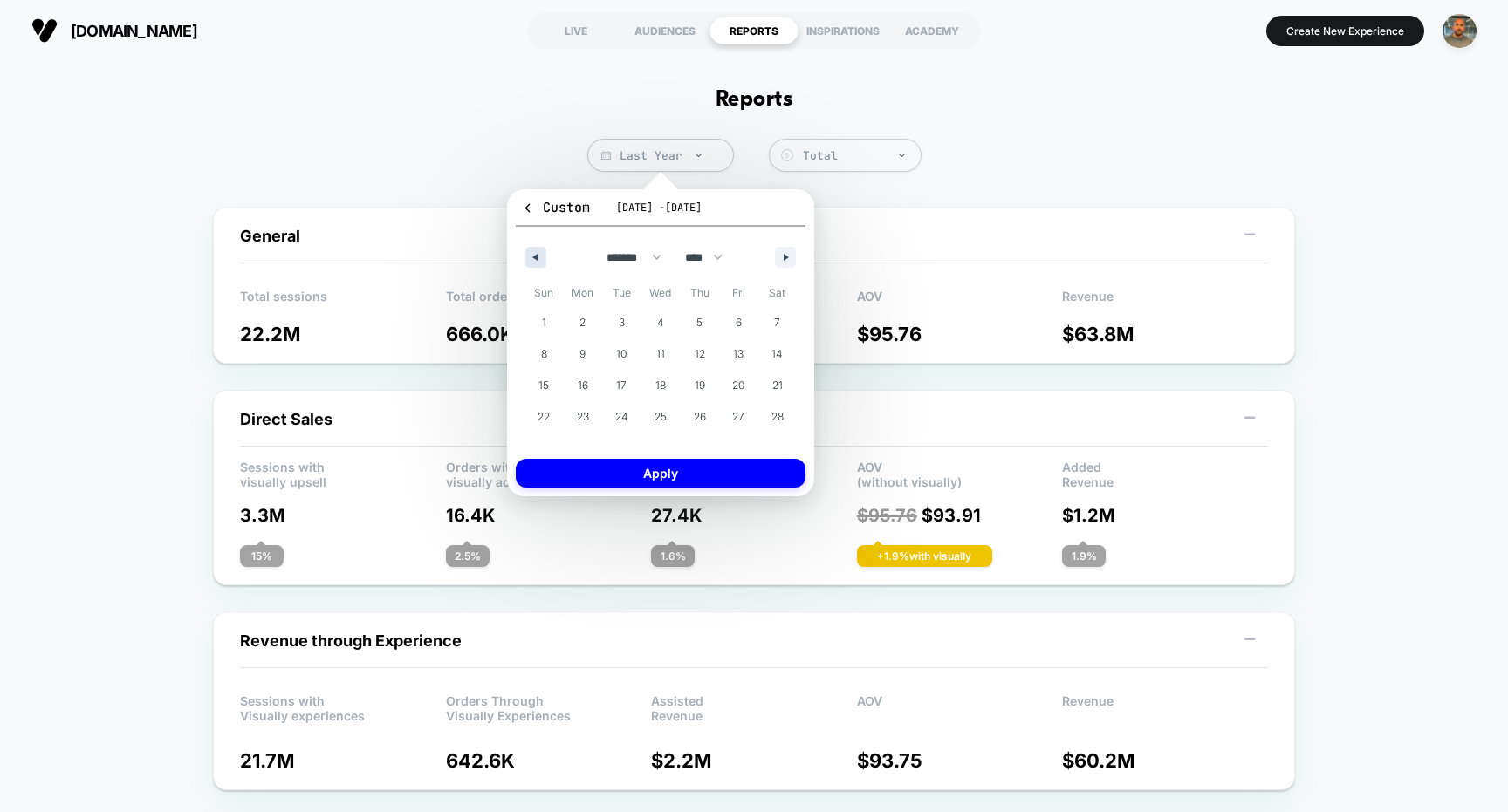
click at [535, 257] on icon "button" at bounding box center [533, 257] width 8 height 7
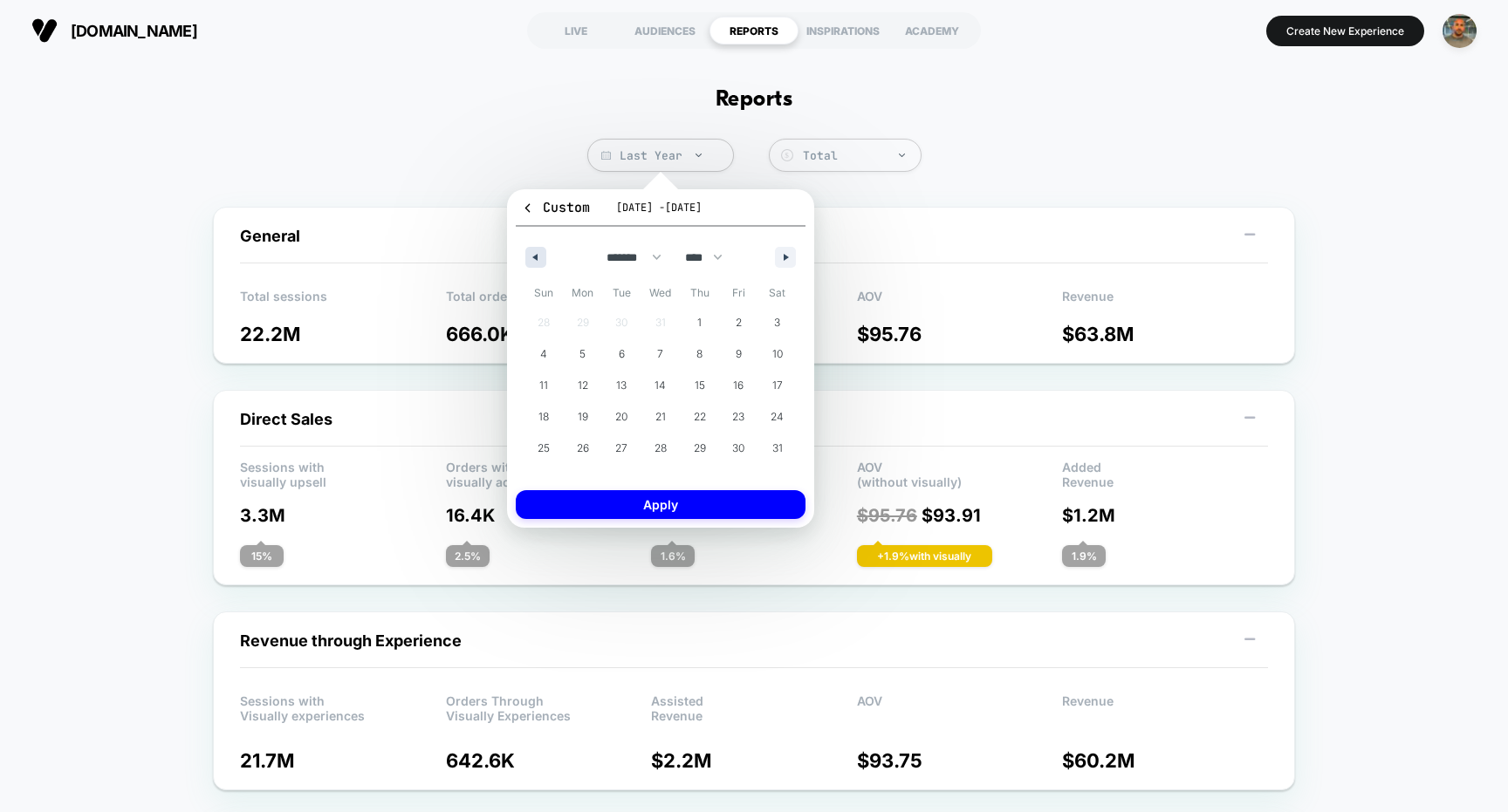
click at [535, 257] on icon "button" at bounding box center [533, 257] width 8 height 7
select select "**"
select select "****"
click at [535, 257] on icon "button" at bounding box center [533, 257] width 8 height 7
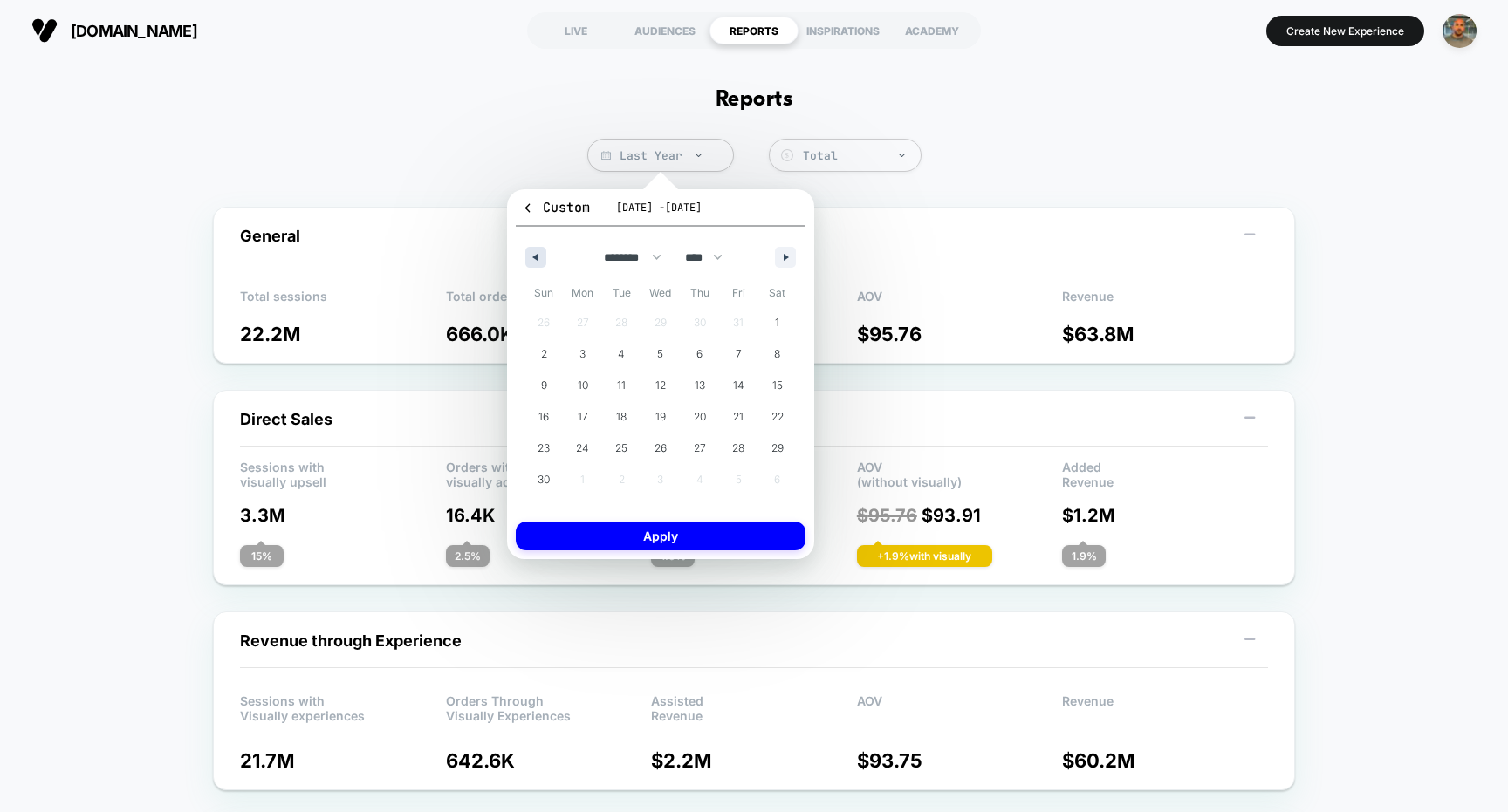
click at [541, 256] on button "button" at bounding box center [536, 258] width 21 height 21
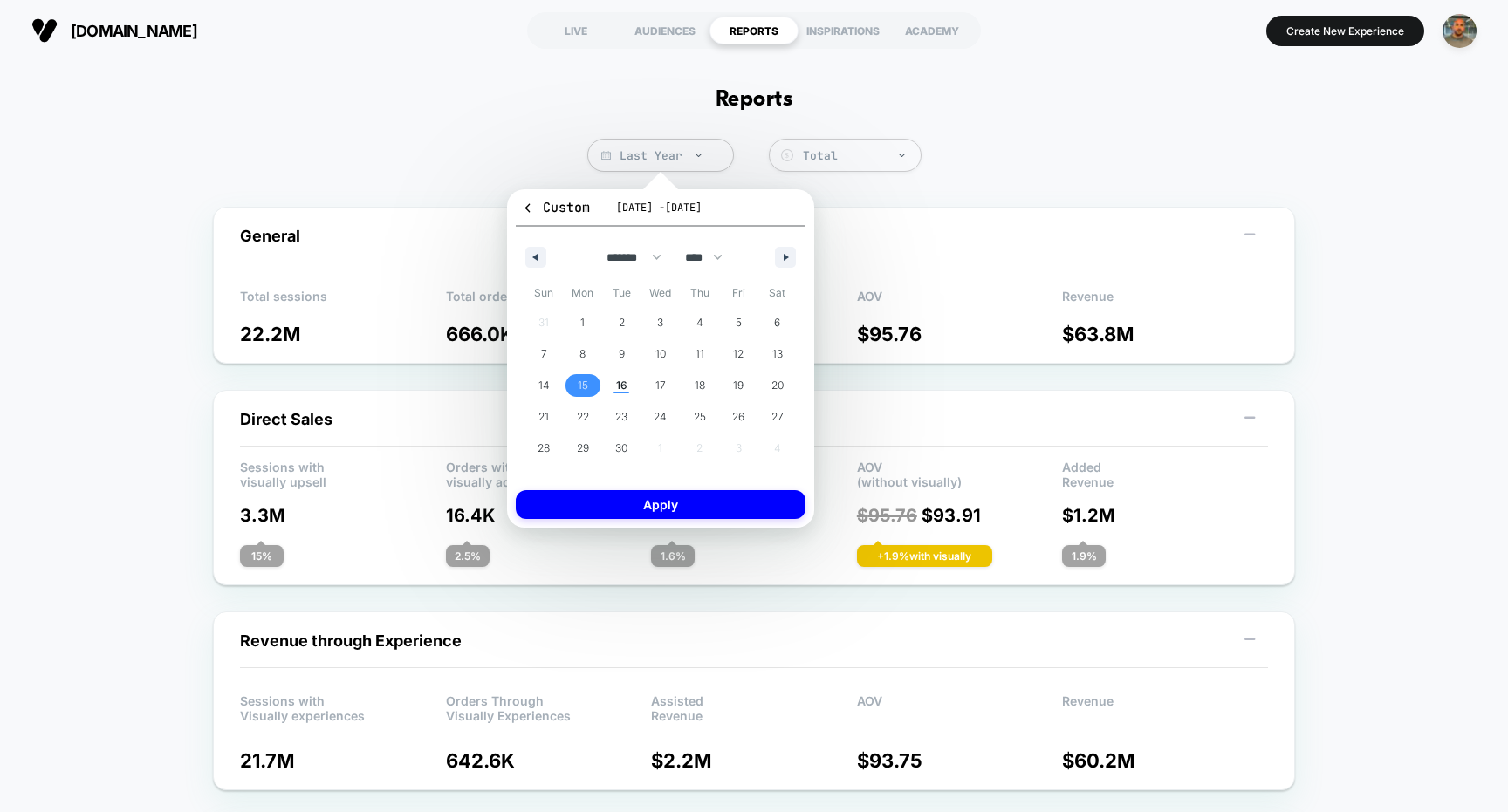
click at [595, 388] on span "15" at bounding box center [584, 386] width 39 height 22
select select "*"
select select "****"
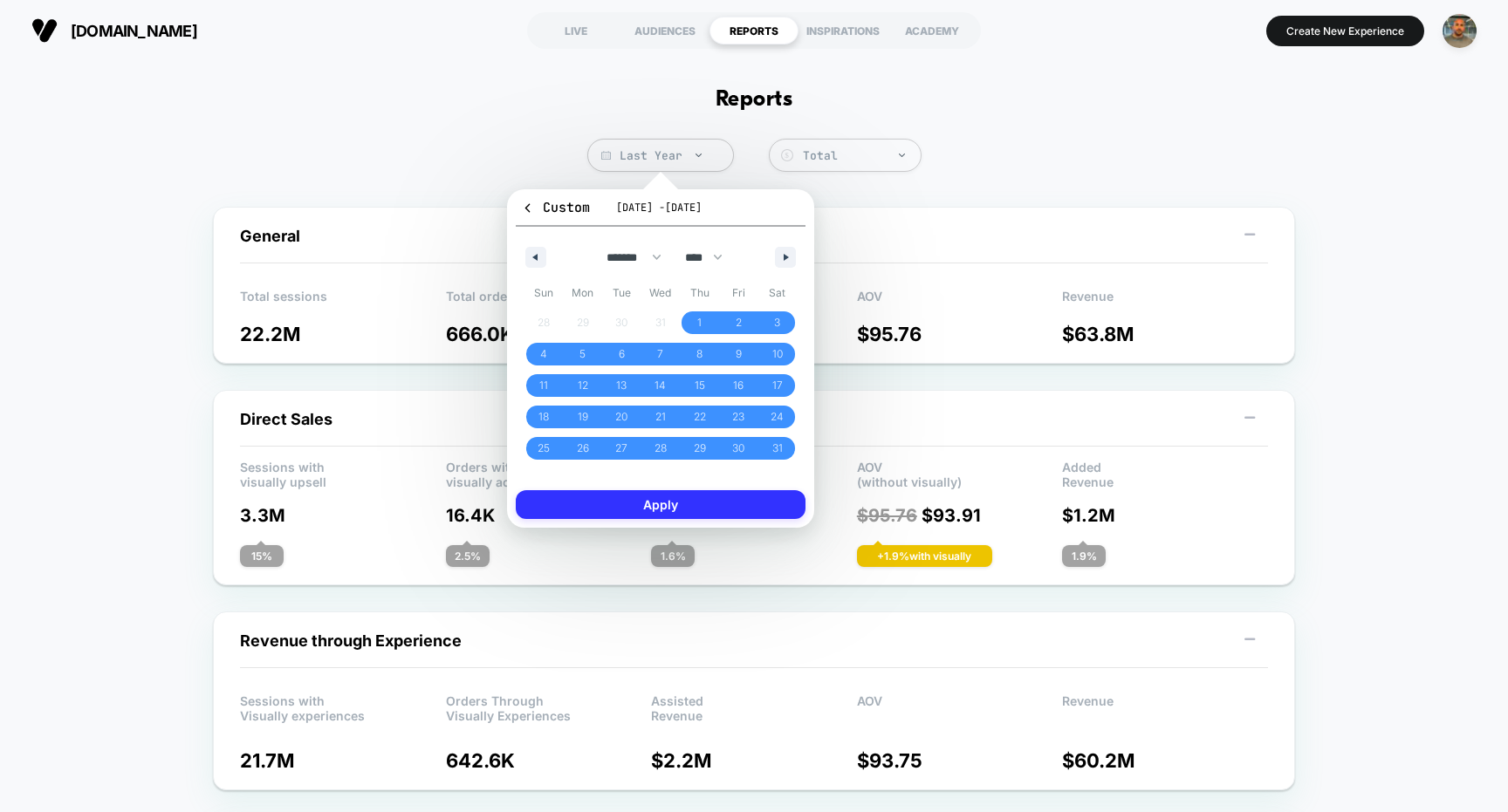
click at [723, 511] on button "Apply" at bounding box center [660, 505] width 289 height 29
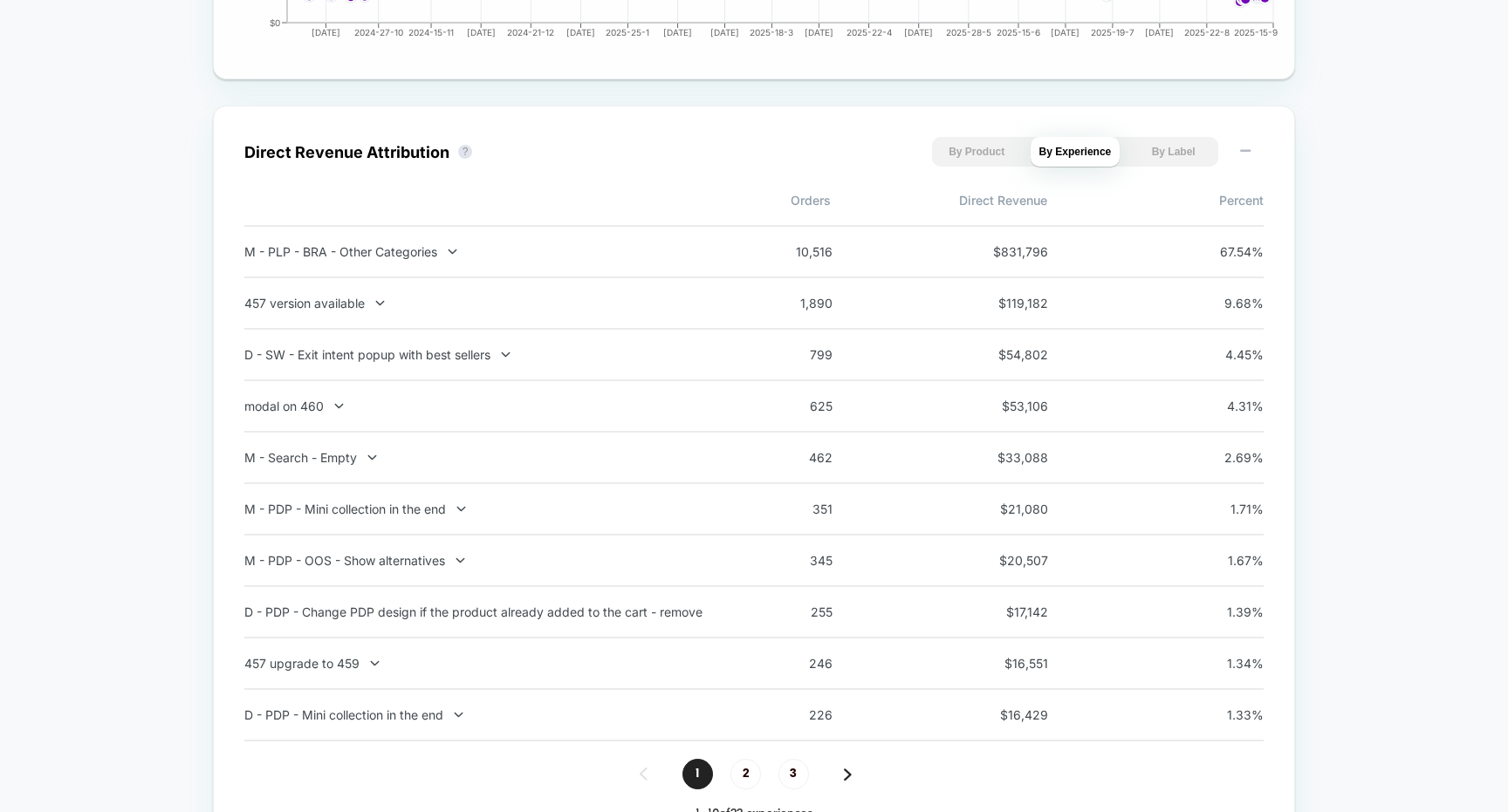
scroll to position [1324, 0]
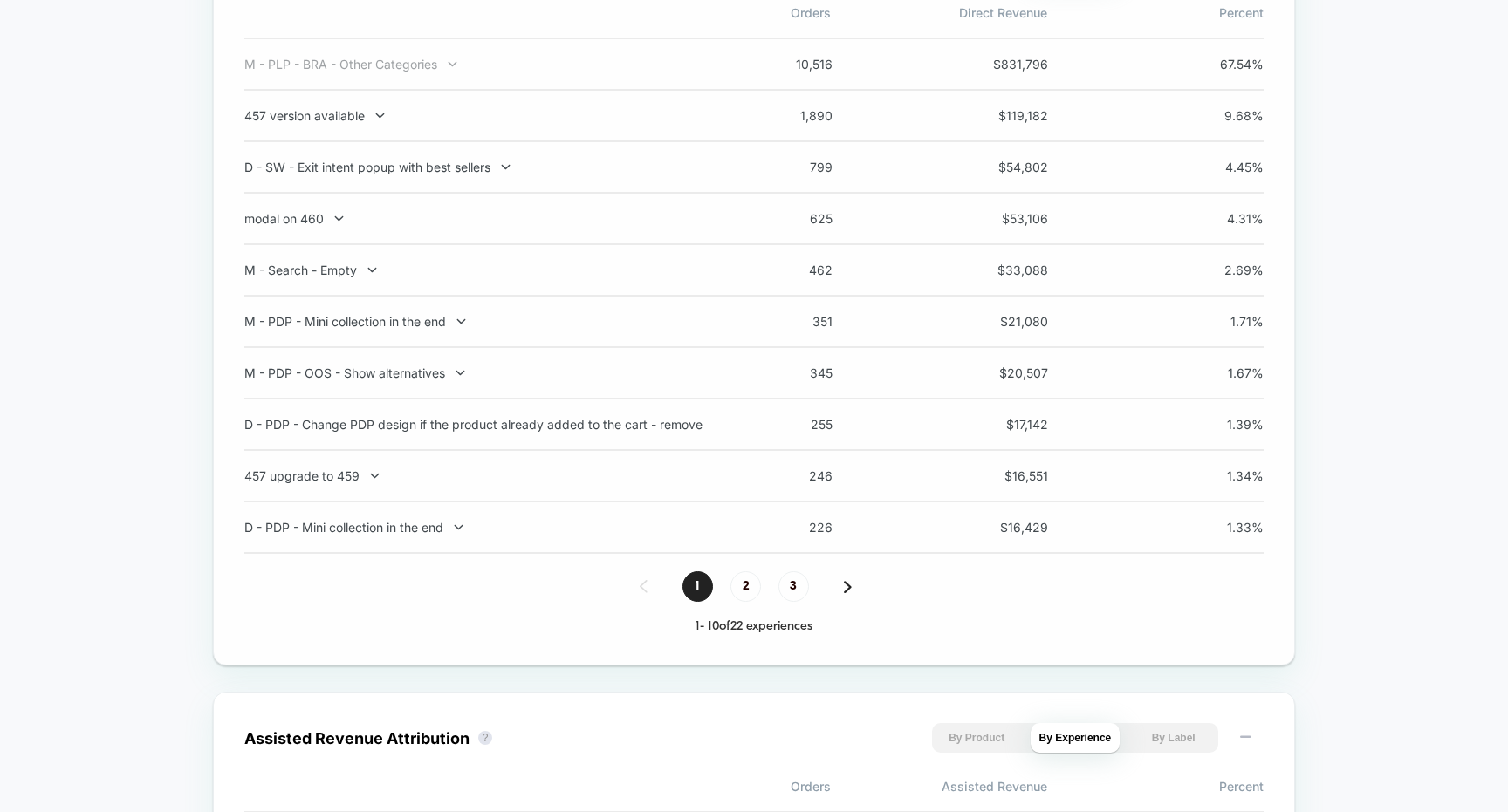
click at [441, 70] on div "M - PLP - BRA - Other Categories" at bounding box center [474, 65] width 459 height 15
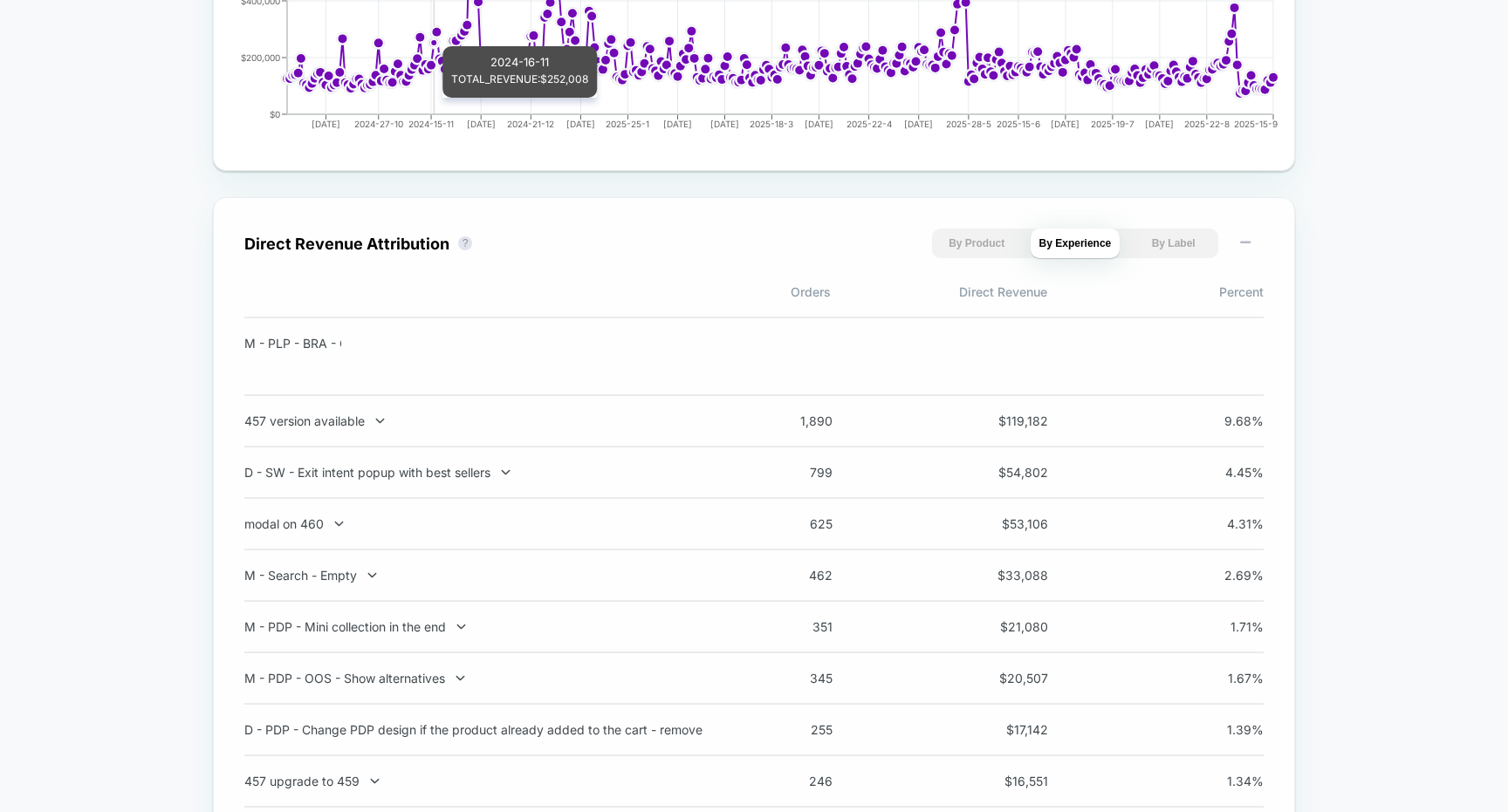
scroll to position [1026, 0]
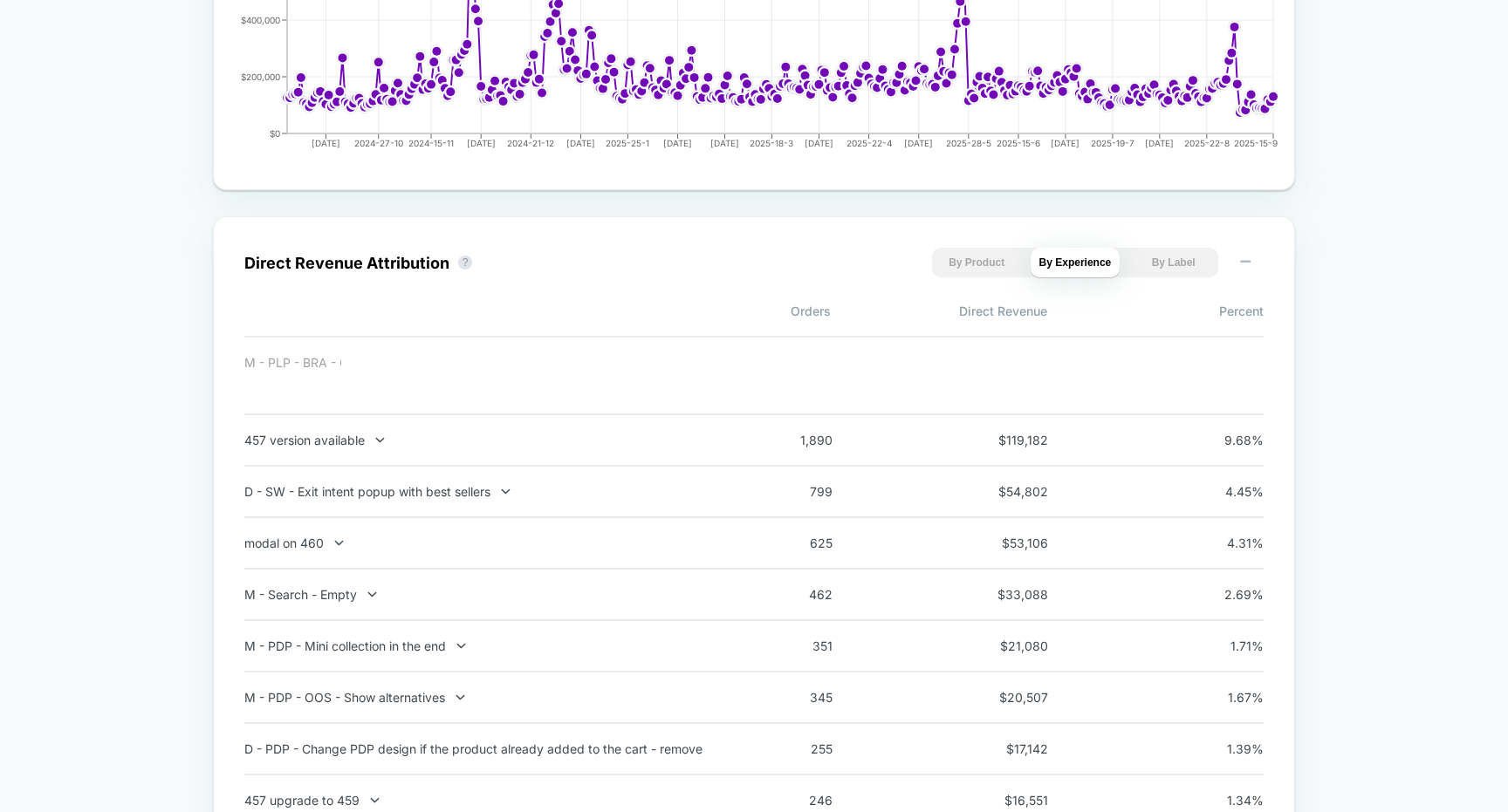
click at [325, 358] on div "M - PLP - BRA - Other Categories" at bounding box center [292, 362] width 96 height 15
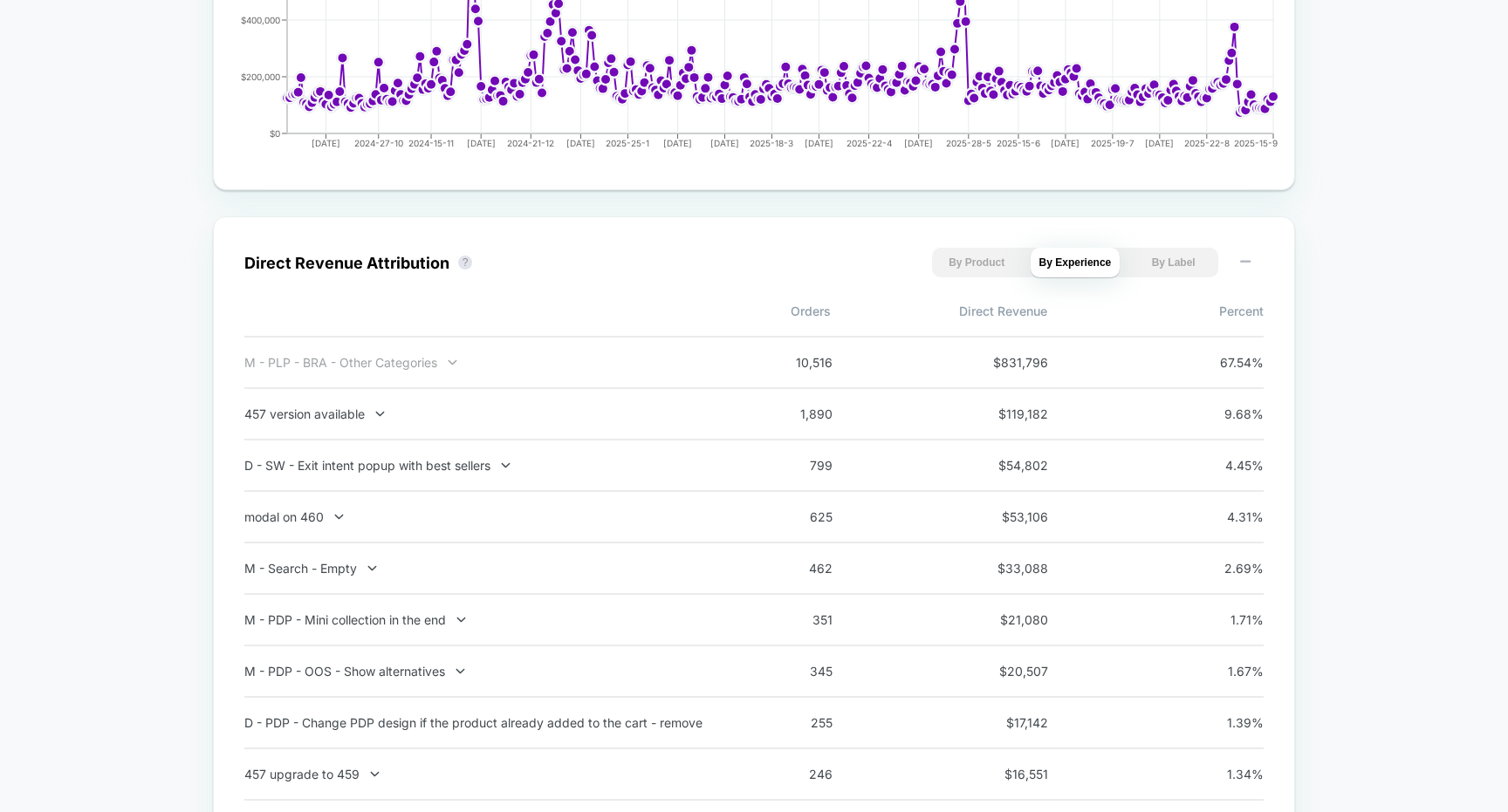
click at [396, 360] on div "M - PLP - BRA - Other Categories" at bounding box center [474, 362] width 459 height 15
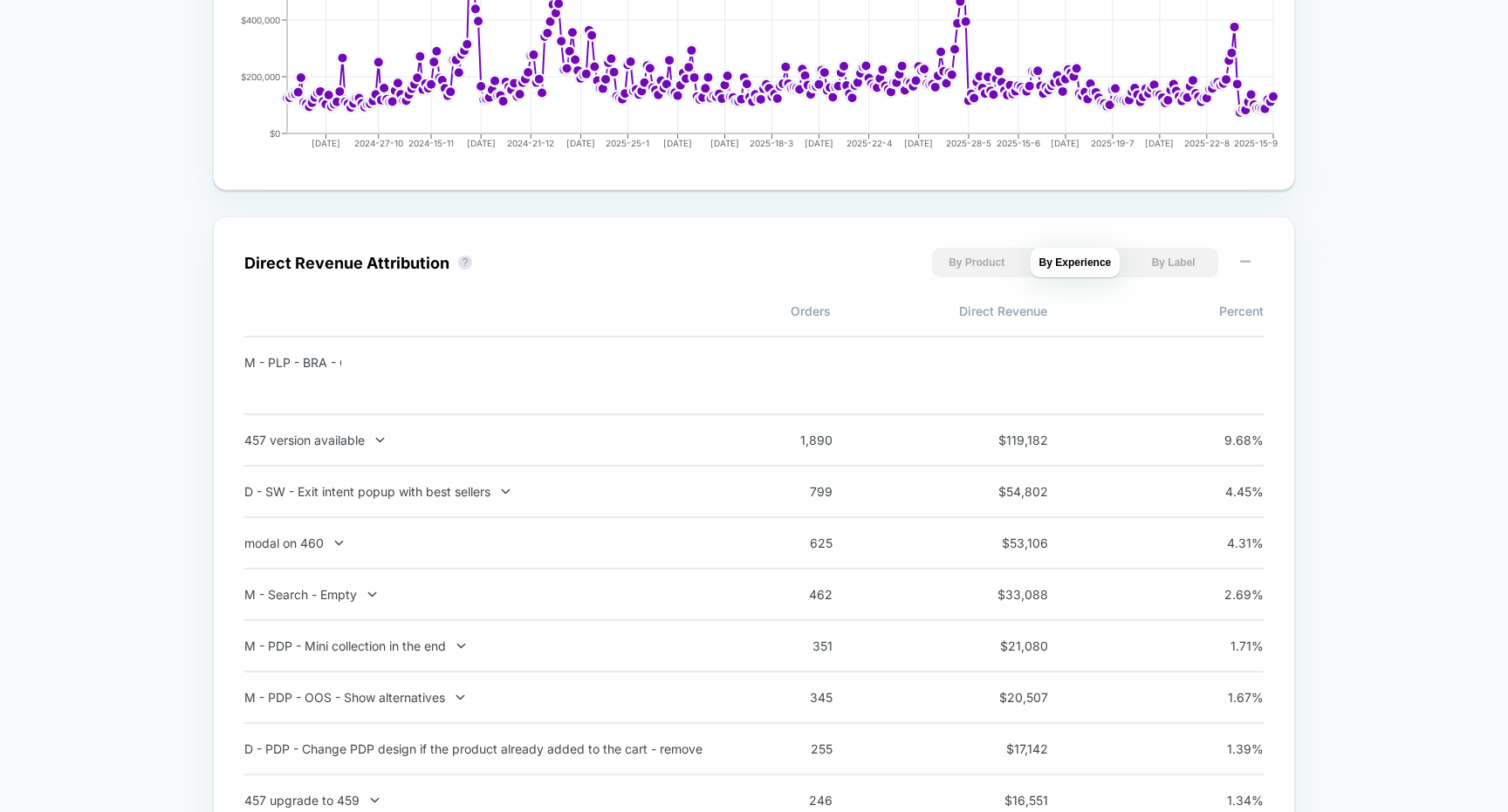
click at [358, 458] on div "457 version available 1,890 $ 119,182 9.68 %" at bounding box center [754, 440] width 1019 height 52
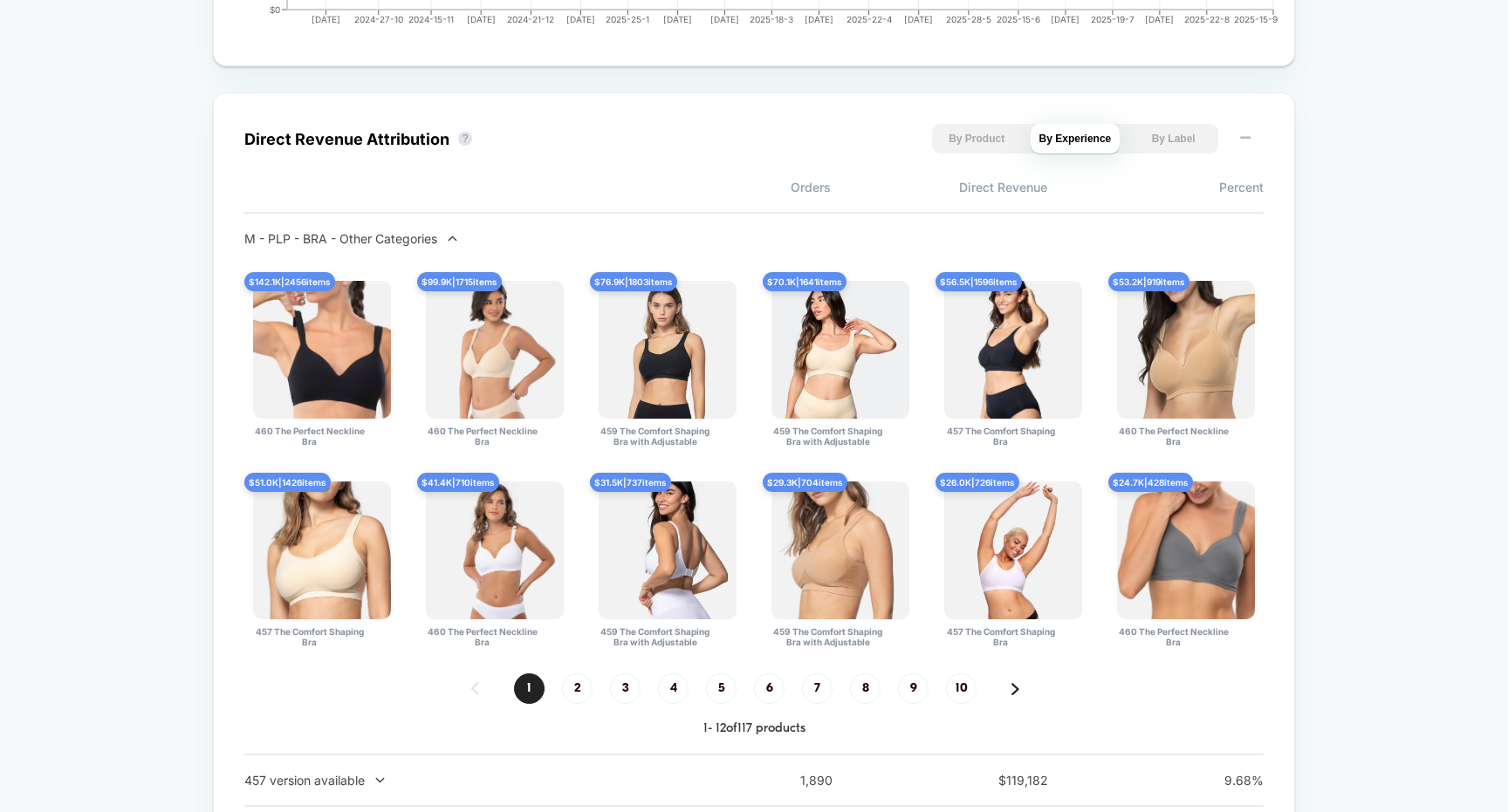
scroll to position [1173, 0]
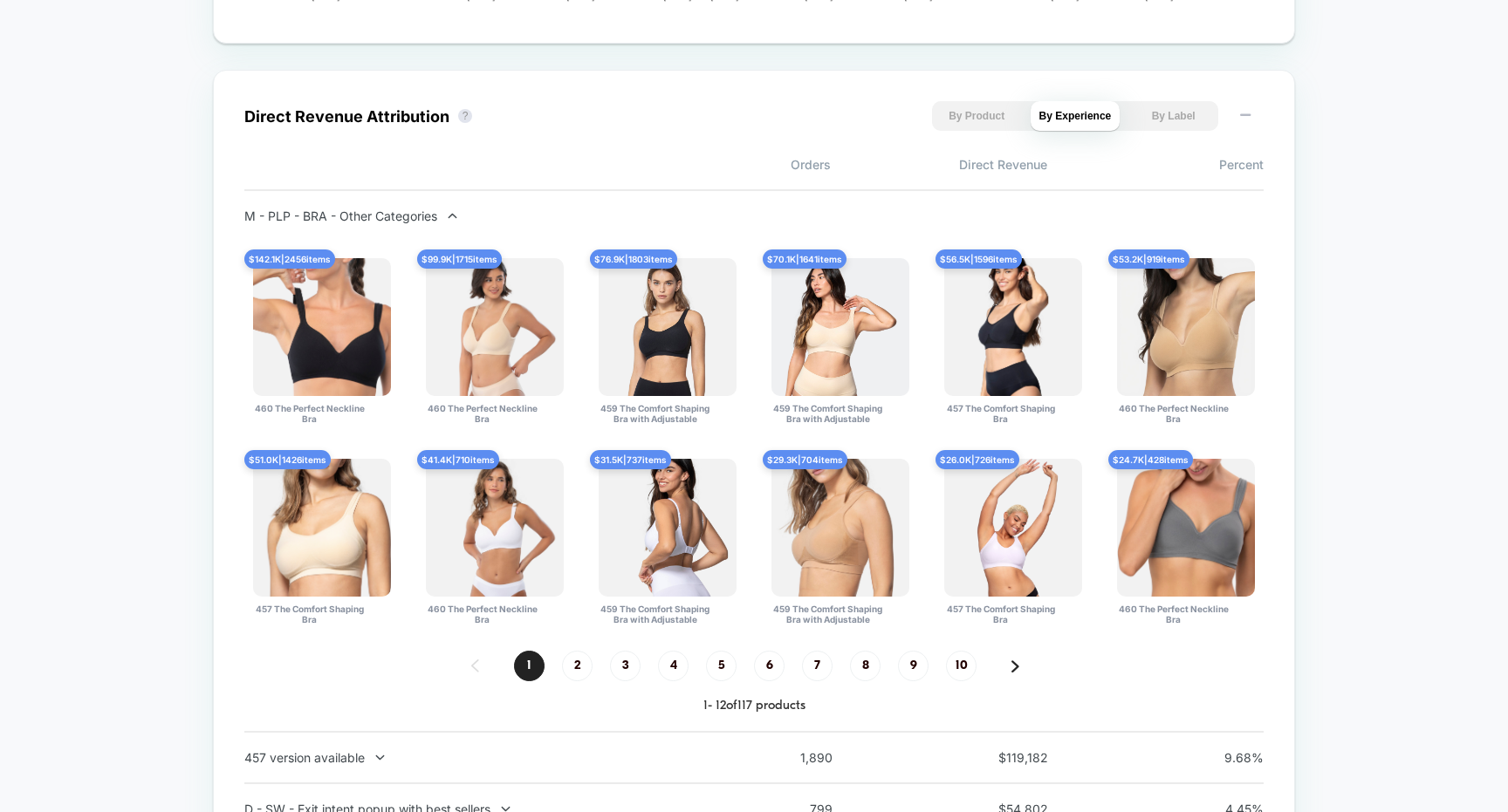
click at [981, 124] on button "By Product" at bounding box center [977, 116] width 90 height 30
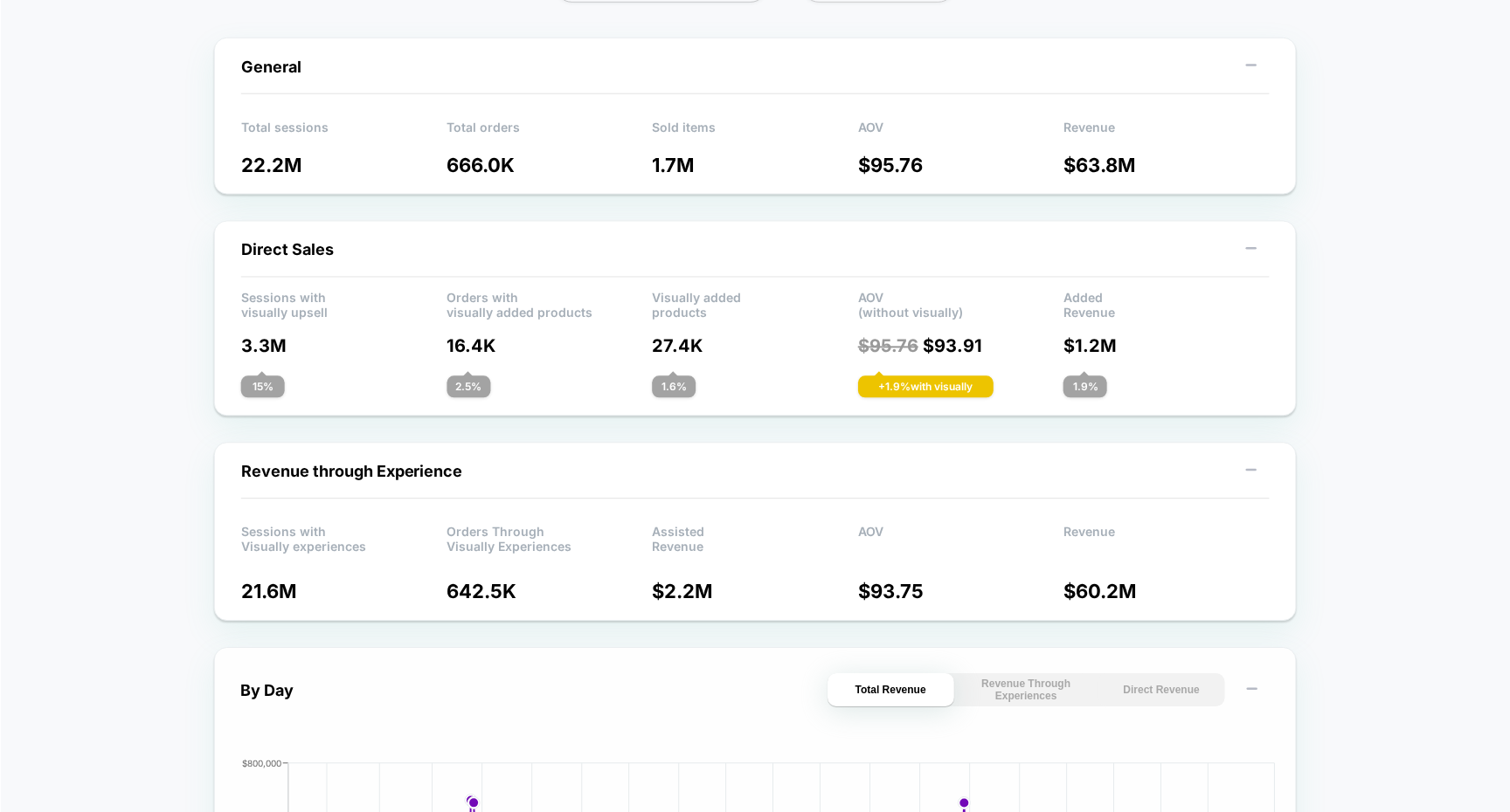
scroll to position [0, 0]
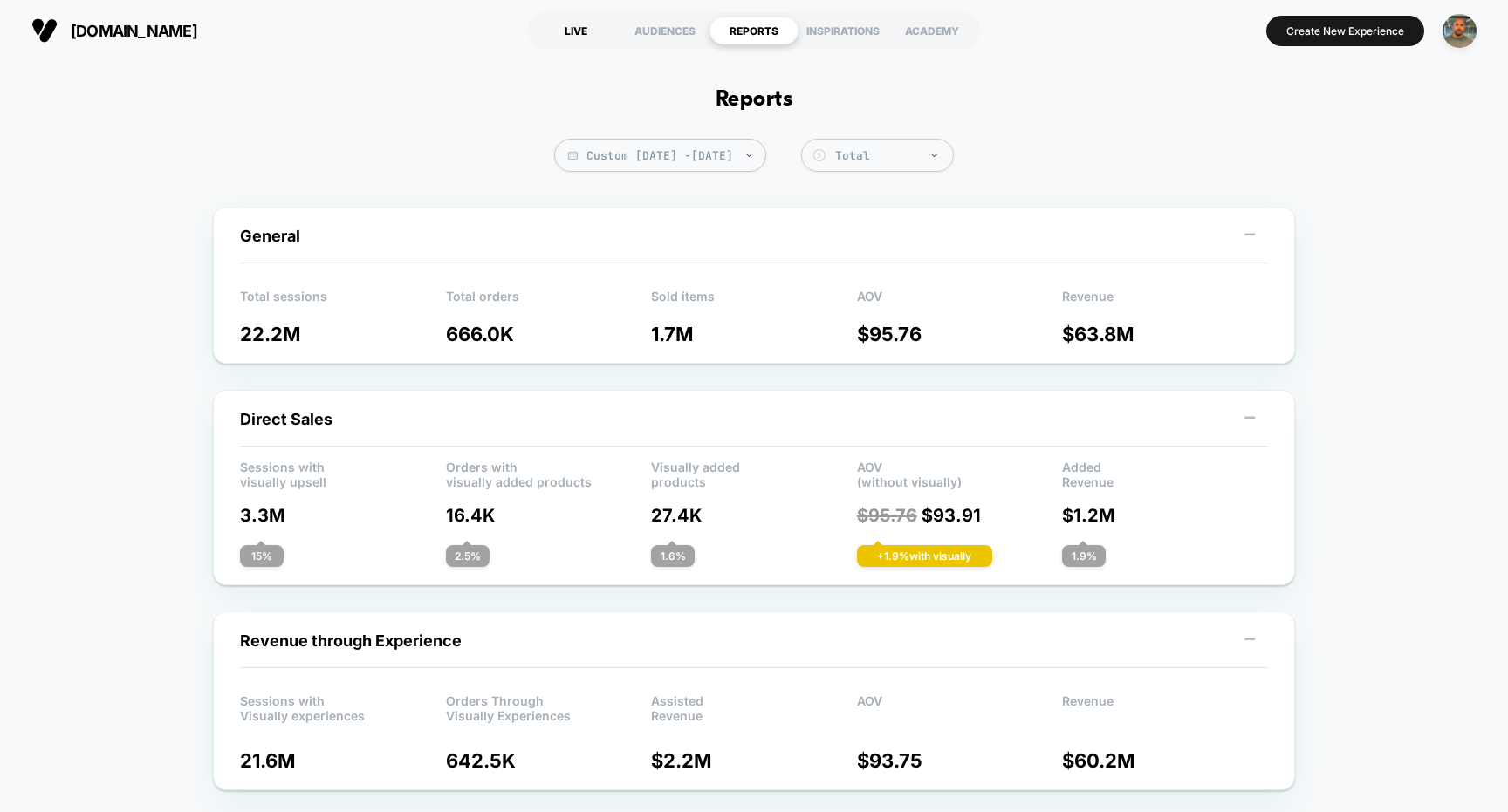
click at [588, 31] on div "LIVE" at bounding box center [575, 31] width 89 height 28
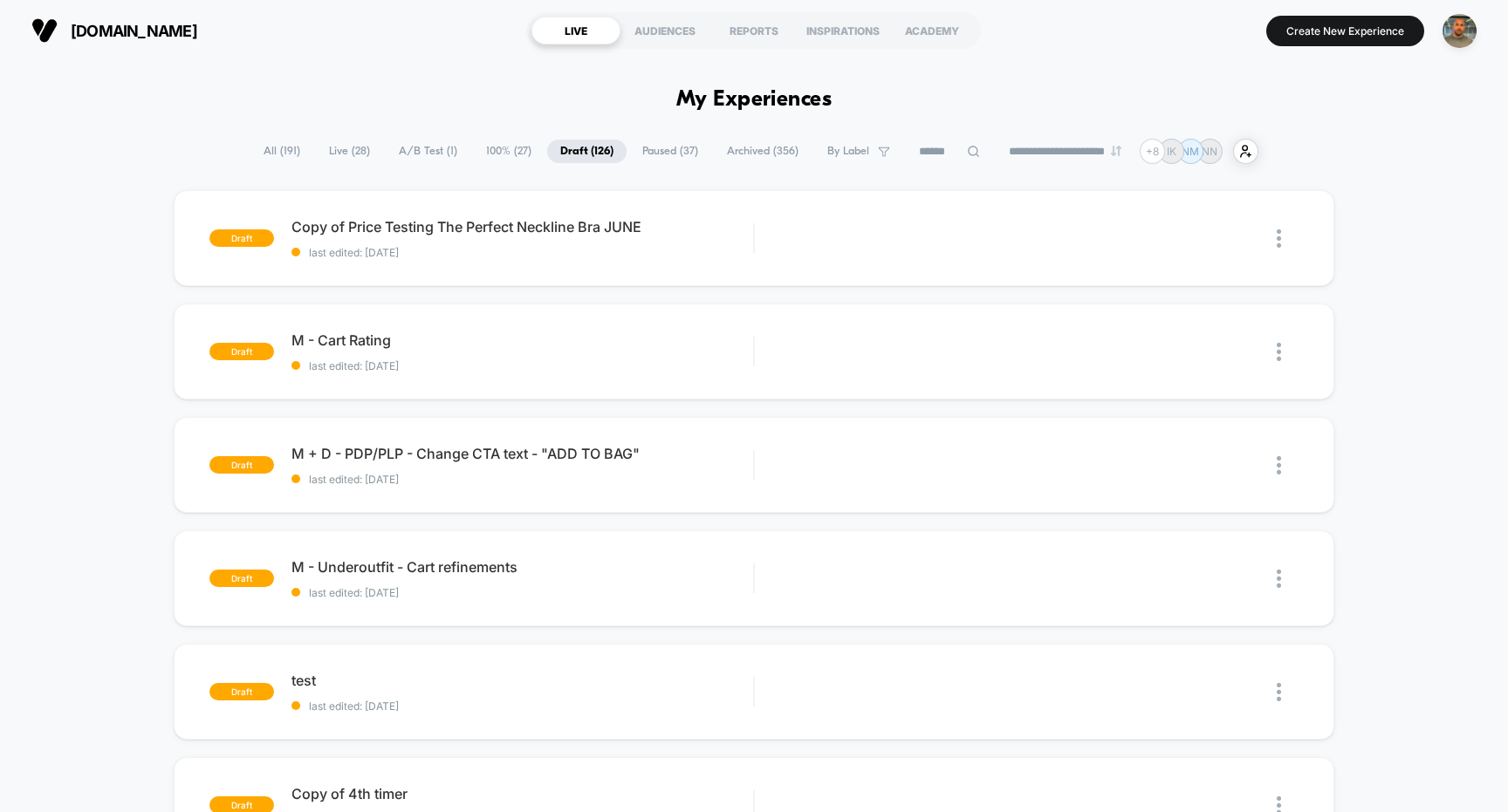
click at [333, 147] on span "Live ( 28 )" at bounding box center [349, 151] width 67 height 23
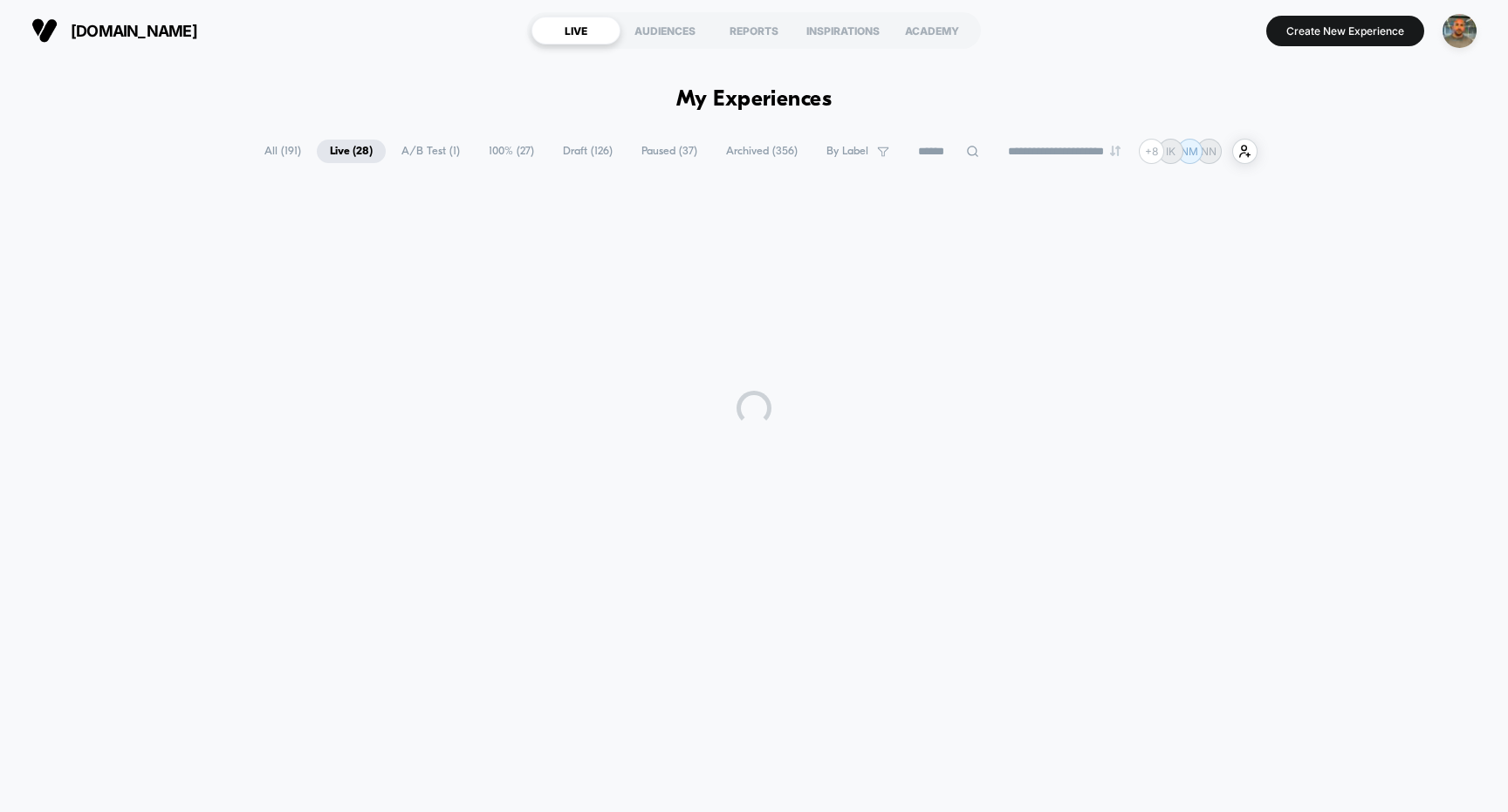
click at [275, 151] on span "All ( 191 )" at bounding box center [282, 151] width 63 height 23
